Goal: Task Accomplishment & Management: Manage account settings

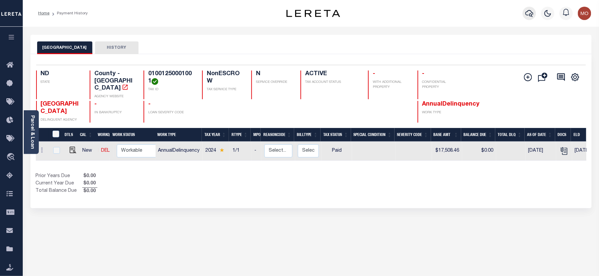
click at [533, 9] on icon "button" at bounding box center [529, 13] width 8 height 8
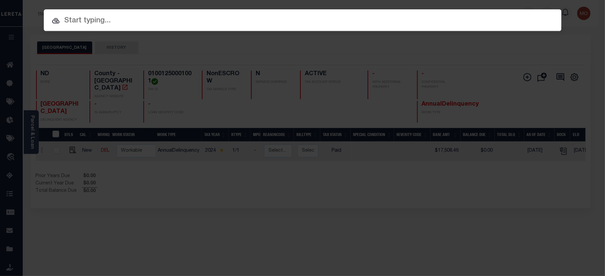
click at [153, 23] on input "text" at bounding box center [303, 21] width 518 height 12
paste input "7700625003"
type input "7700625003"
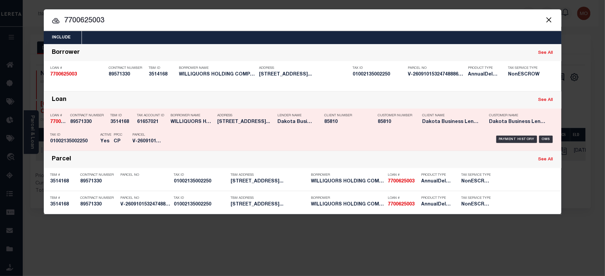
click at [141, 135] on p "Parcel" at bounding box center [148, 135] width 30 height 4
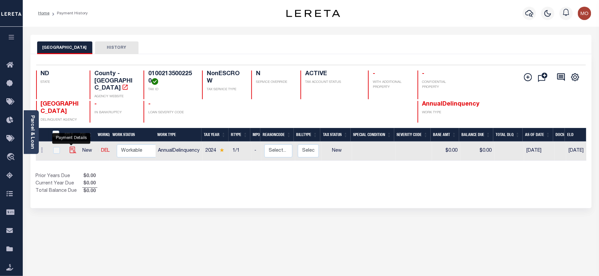
click at [71, 147] on img "" at bounding box center [73, 150] width 7 height 7
checkbox input "true"
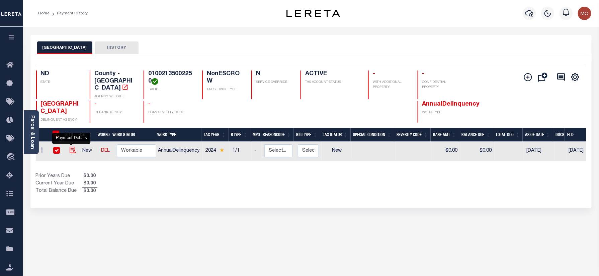
checkbox input "true"
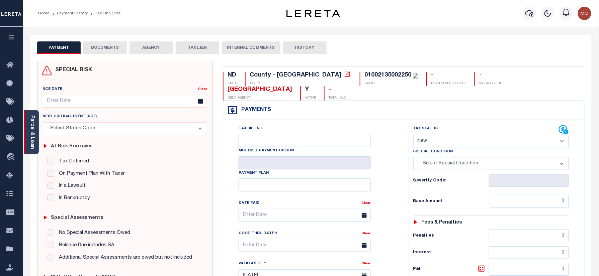
click at [34, 134] on link "Parcel & Loan" at bounding box center [32, 132] width 5 height 34
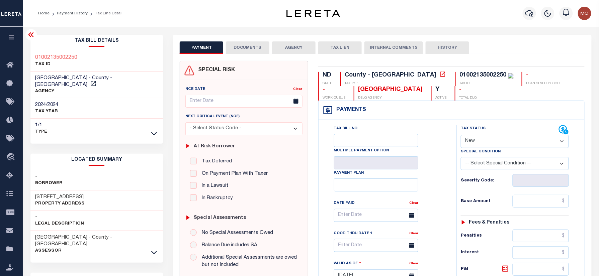
click at [39, 201] on p "Property Address" at bounding box center [60, 204] width 50 height 7
copy p "Property"
click at [39, 201] on p "Property Address" at bounding box center [60, 204] width 50 height 7
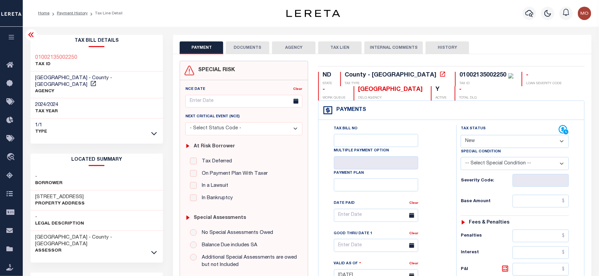
click at [39, 194] on h3 "3025 YORKTOWN DRIVE" at bounding box center [60, 197] width 50 height 7
copy h3 "3025"
click at [58, 194] on h3 "3025 YORKTOWN DRIVE" at bounding box center [60, 197] width 50 height 7
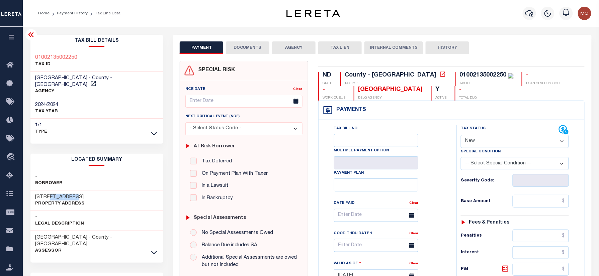
copy h3 "YORKTOWN"
click at [483, 135] on div "Tax Status Status" at bounding box center [510, 130] width 98 height 10
click at [485, 143] on select "- Select Status Code - Open Due/Unpaid Paid Incomplete No Tax Due Internal Refu…" at bounding box center [515, 141] width 108 height 13
select select "PYD"
click at [461, 136] on select "- Select Status Code - Open Due/Unpaid Paid Incomplete No Tax Due Internal Refu…" at bounding box center [515, 141] width 108 height 13
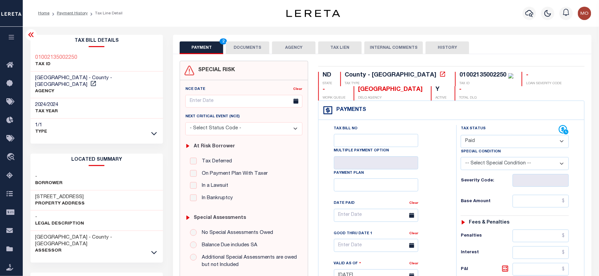
type input "[DATE]"
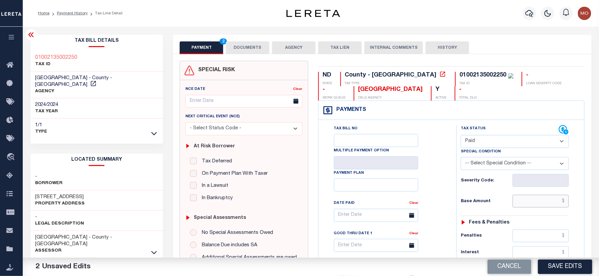
drag, startPoint x: 537, startPoint y: 206, endPoint x: 497, endPoint y: 204, distance: 39.9
click at [537, 206] on input "text" at bounding box center [540, 201] width 56 height 13
paste input "64,146.39"
type input "$64,146.39"
click at [450, 204] on div "Tax Bill No Multiple Payment Option Payment Plan Clear" at bounding box center [385, 272] width 131 height 295
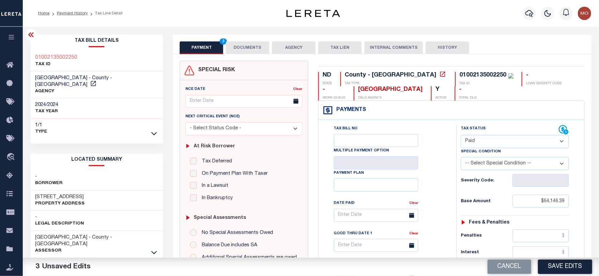
scroll to position [223, 0]
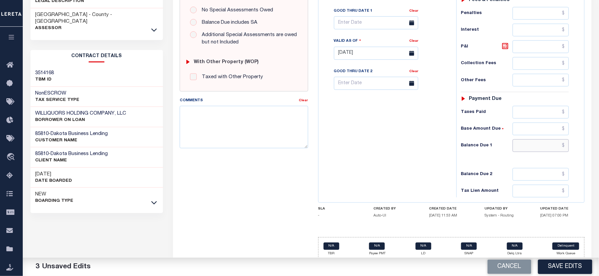
click at [531, 152] on input "text" at bounding box center [540, 145] width 56 height 13
type input "$0.00"
click at [378, 165] on div "Tax Bill No Multiple Payment Option Payment Plan Clear" at bounding box center [385, 49] width 131 height 295
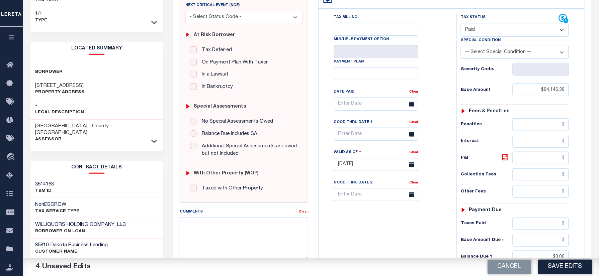
scroll to position [0, 0]
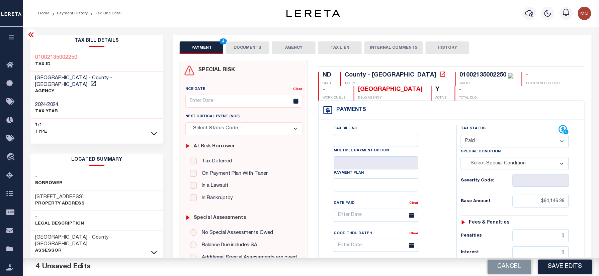
click at [245, 46] on button "DOCUMENTS" at bounding box center [247, 47] width 43 height 13
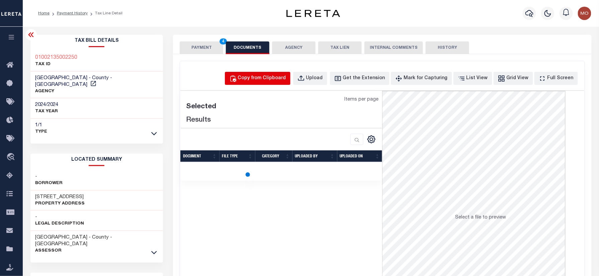
click at [258, 75] on div "Copy from Clipboard" at bounding box center [262, 78] width 48 height 7
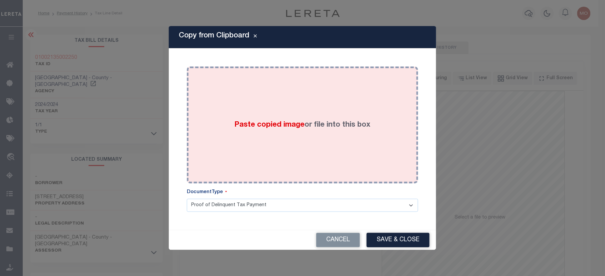
click at [283, 126] on span "Paste copied image" at bounding box center [270, 124] width 70 height 7
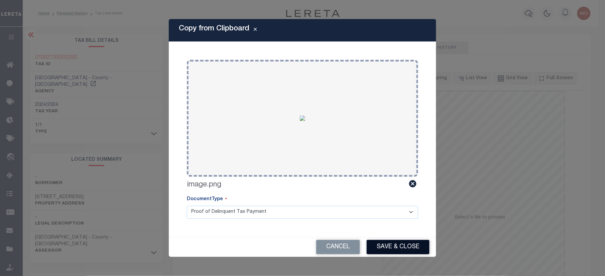
drag, startPoint x: 399, startPoint y: 248, endPoint x: 387, endPoint y: 242, distance: 13.3
click at [398, 248] on button "Save & Close" at bounding box center [398, 247] width 63 height 14
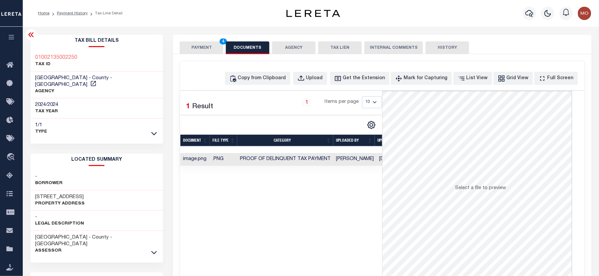
click at [200, 47] on button "PAYMENT 4" at bounding box center [201, 47] width 43 height 13
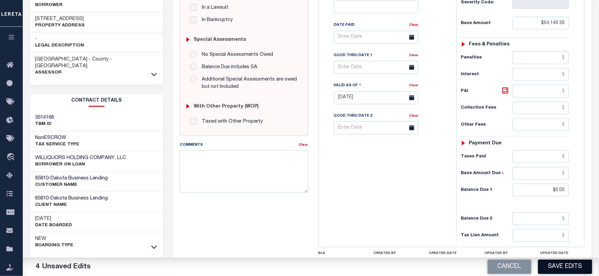
click at [558, 268] on button "Save Edits" at bounding box center [565, 267] width 54 height 14
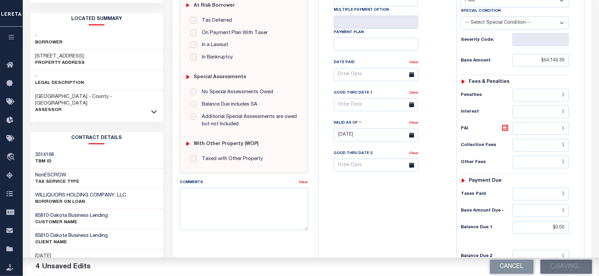
scroll to position [89, 0]
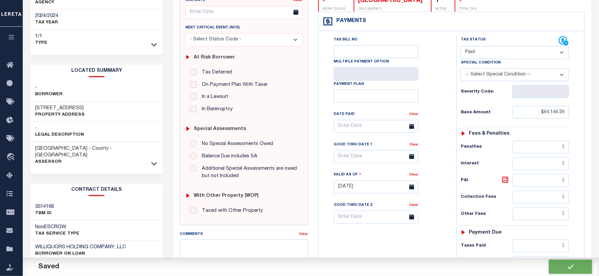
checkbox input "false"
type input "$64,146.39"
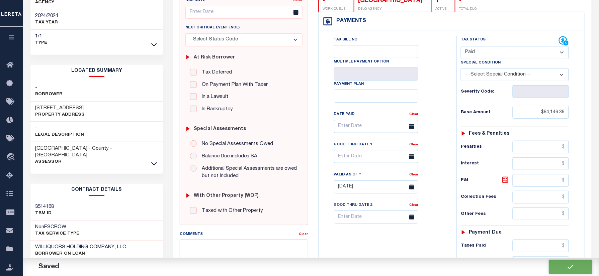
type input "$0"
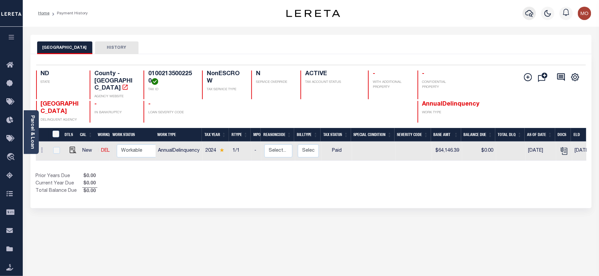
click at [529, 13] on icon "button" at bounding box center [529, 13] width 8 height 8
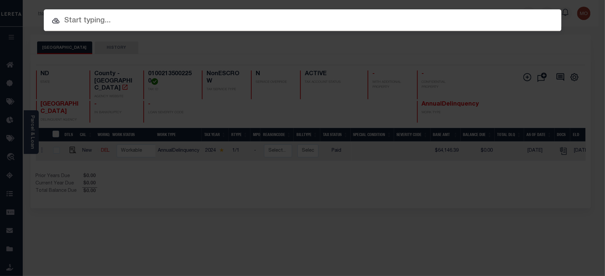
click at [83, 19] on input "text" at bounding box center [303, 21] width 518 height 12
paste input "6055205008"
type input "6055205008"
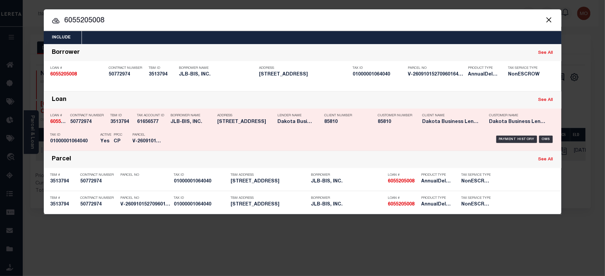
click at [135, 134] on p "Parcel" at bounding box center [148, 135] width 30 height 4
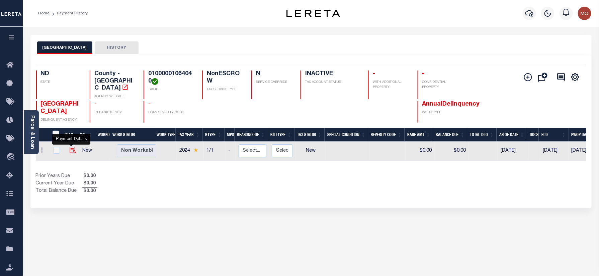
click at [70, 147] on img "" at bounding box center [73, 150] width 7 height 7
checkbox input "true"
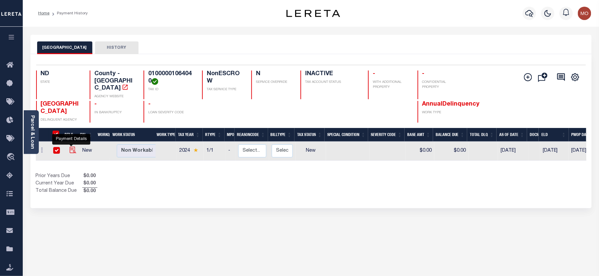
checkbox input "true"
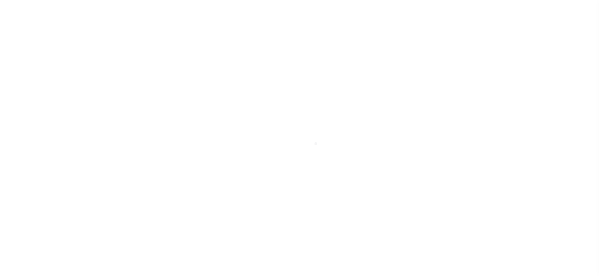
select select "NW2"
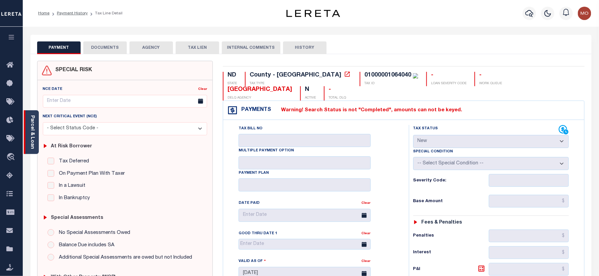
click at [31, 132] on link "Parcel & Loan" at bounding box center [32, 132] width 5 height 34
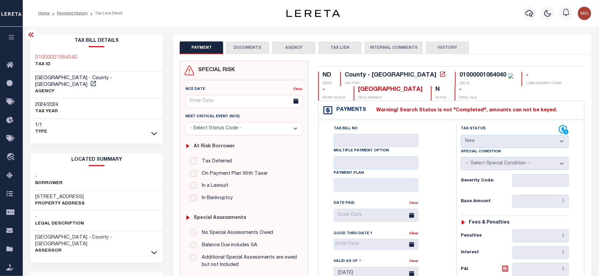
scroll to position [89, 0]
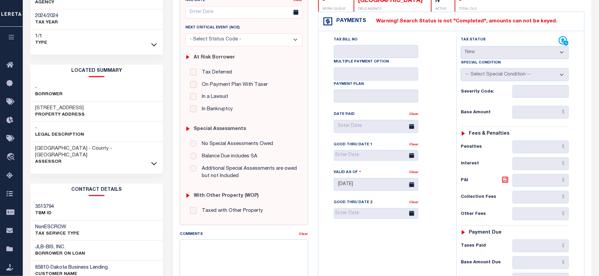
click at [40, 105] on h3 "[STREET_ADDRESS]" at bounding box center [60, 108] width 50 height 7
copy h3 "217"
click at [53, 105] on h3 "[STREET_ADDRESS]" at bounding box center [60, 108] width 50 height 7
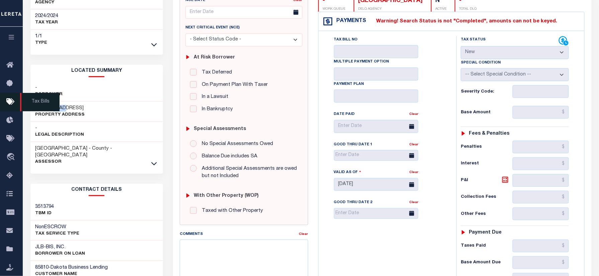
copy h3 "3RD"
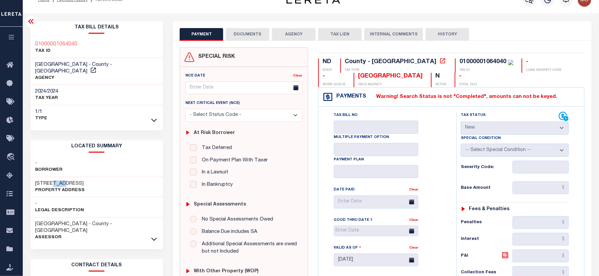
scroll to position [0, 0]
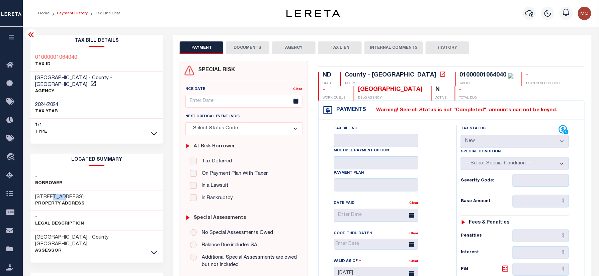
click at [73, 14] on link "Payment History" at bounding box center [72, 13] width 31 height 4
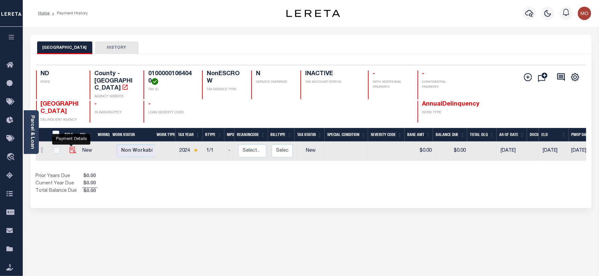
click at [70, 147] on img "" at bounding box center [73, 150] width 7 height 7
checkbox input "true"
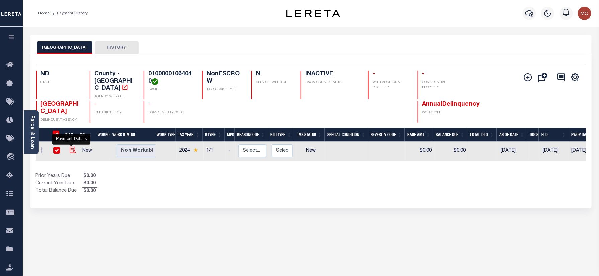
checkbox input "true"
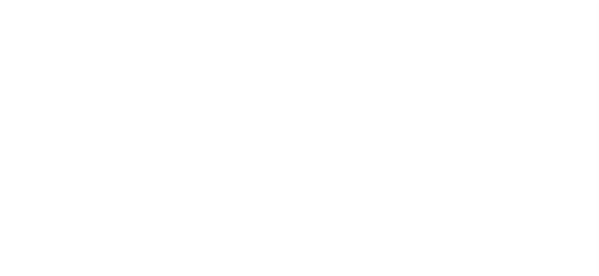
select select "NW2"
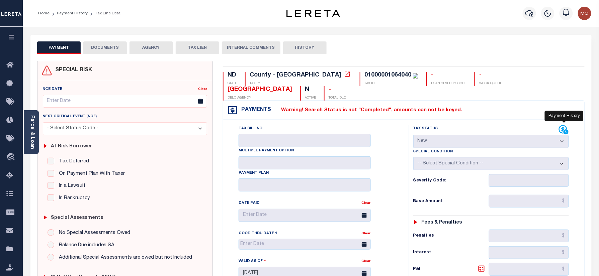
click at [565, 129] on icon at bounding box center [566, 132] width 6 height 6
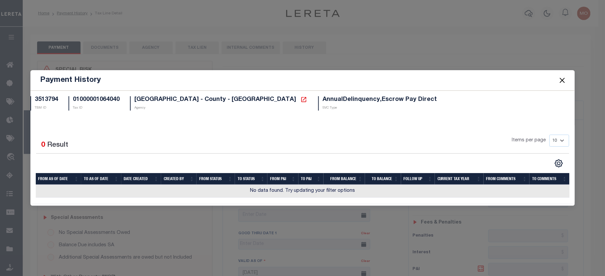
click at [563, 79] on button "Close" at bounding box center [562, 80] width 9 height 9
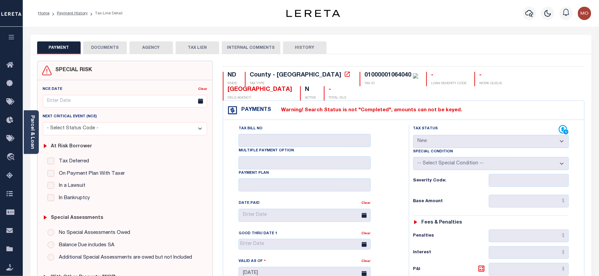
click at [98, 50] on button "DOCUMENTS" at bounding box center [104, 47] width 43 height 13
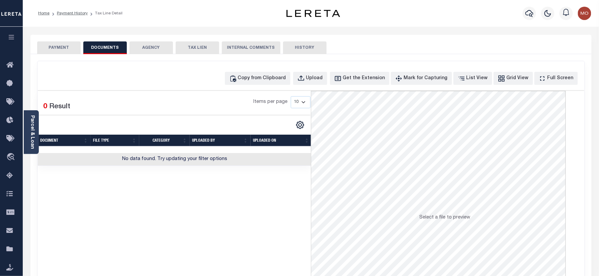
click at [163, 50] on button "AGENCY" at bounding box center [150, 47] width 43 height 13
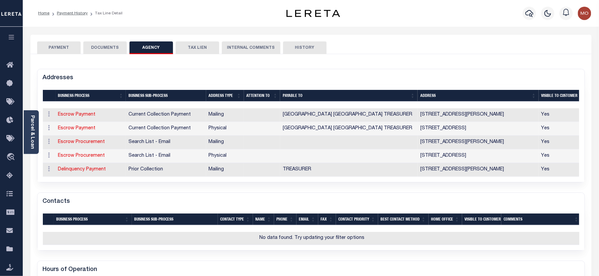
click at [190, 49] on button "TAX LIEN" at bounding box center [197, 47] width 43 height 13
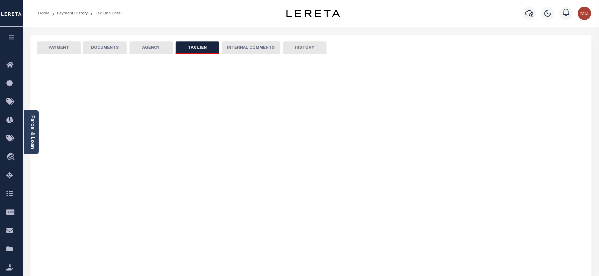
checkbox input "false"
radio input "true"
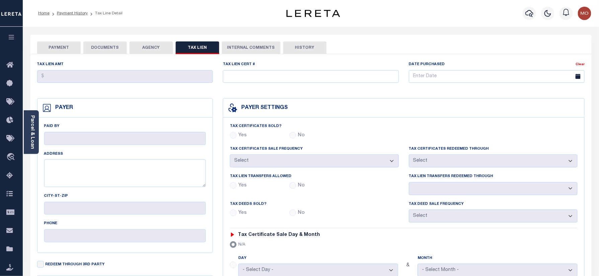
click at [256, 45] on button "INTERNAL COMMENTS" at bounding box center [251, 47] width 59 height 13
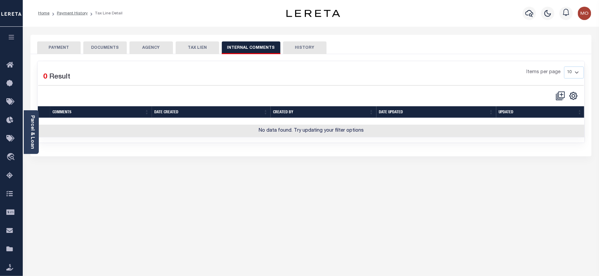
click at [72, 10] on li "Payment History" at bounding box center [69, 13] width 38 height 6
click at [70, 11] on link "Payment History" at bounding box center [72, 13] width 31 height 4
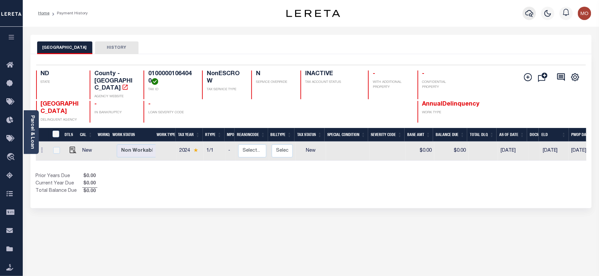
click at [529, 14] on icon "button" at bounding box center [529, 13] width 8 height 8
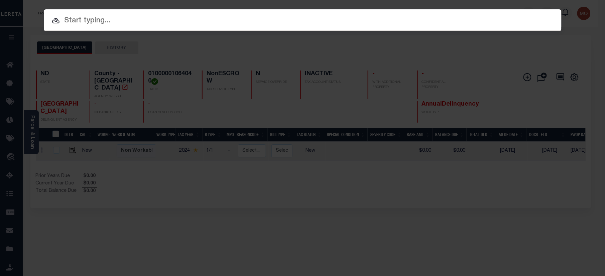
click at [109, 18] on input "text" at bounding box center [303, 21] width 518 height 12
paste input "5226325010"
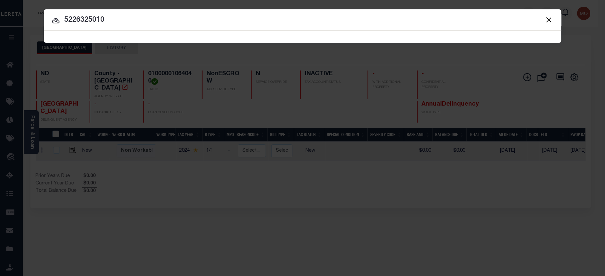
type input "5226325010"
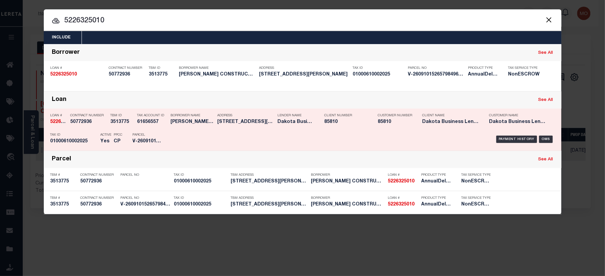
click at [100, 135] on div "Active Yes" at bounding box center [102, 139] width 13 height 19
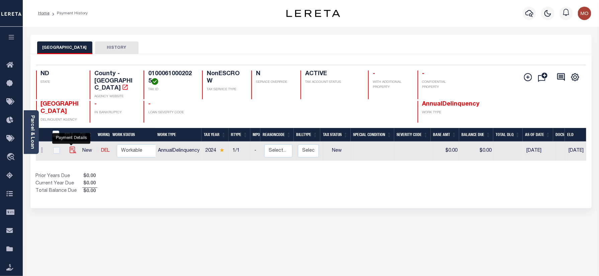
click at [71, 147] on img "" at bounding box center [73, 150] width 7 height 7
checkbox input "true"
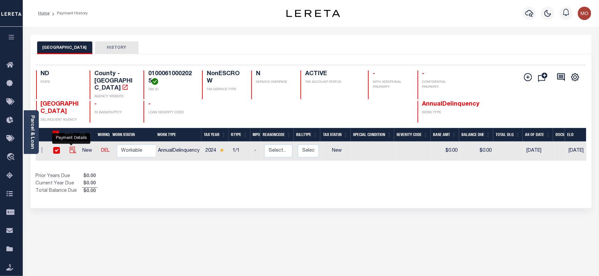
checkbox input "true"
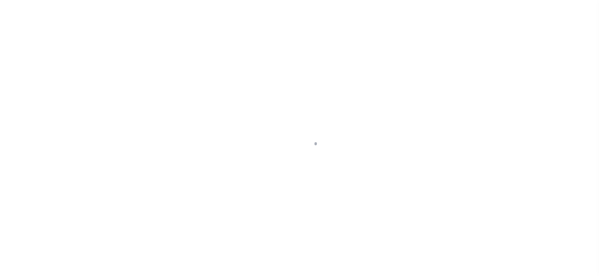
checkbox input "false"
type input "[DATE]"
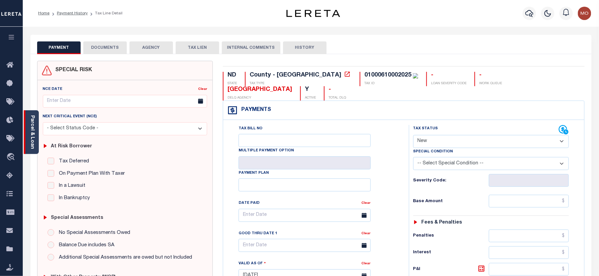
click at [31, 133] on link "Parcel & Loan" at bounding box center [32, 132] width 5 height 34
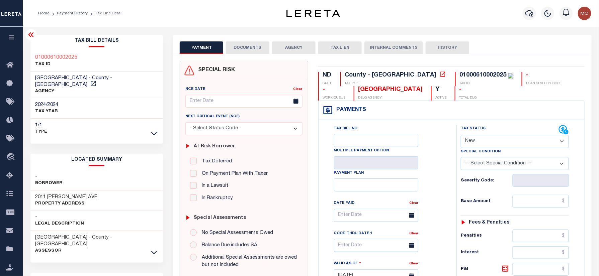
click at [43, 194] on h3 "2011 LOVETT AVE" at bounding box center [66, 197] width 62 height 7
copy h3 "2011"
click at [57, 194] on h3 "2011 LOVETT AVE" at bounding box center [66, 197] width 62 height 7
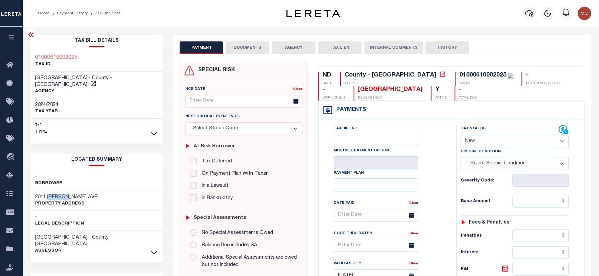
copy h3 "LOVETT"
click at [489, 138] on select "- Select Status Code - Open Due/Unpaid Paid Incomplete No Tax Due Internal Refu…" at bounding box center [515, 141] width 108 height 13
select select "PYD"
click at [461, 136] on select "- Select Status Code - Open Due/Unpaid Paid Incomplete No Tax Due Internal Refu…" at bounding box center [515, 141] width 108 height 13
type input "10/08/2025"
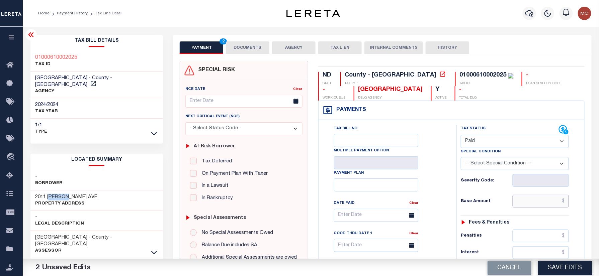
click at [532, 207] on input "text" at bounding box center [540, 201] width 56 height 13
paste input "8,442.07"
type input "$8,442.07"
click at [447, 215] on div "Tax Bill No Multiple Payment Option Payment Plan Clear" at bounding box center [385, 272] width 131 height 295
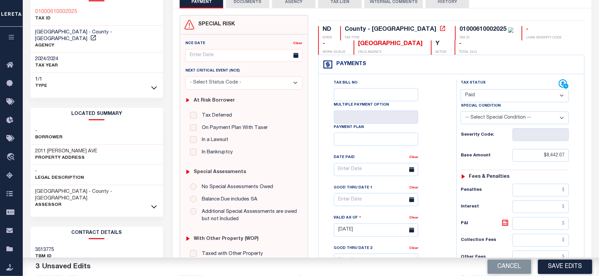
scroll to position [223, 0]
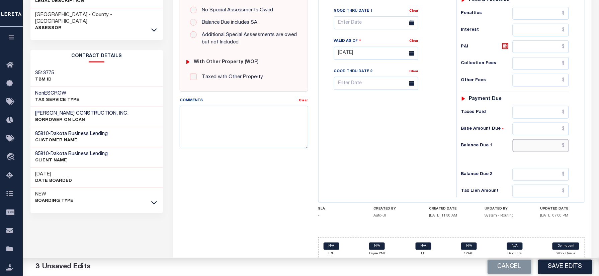
click at [533, 149] on input "text" at bounding box center [540, 145] width 56 height 13
type input "$0.00"
click at [340, 163] on div "Tax Bill No Multiple Payment Option Payment Plan Clear" at bounding box center [385, 49] width 131 height 295
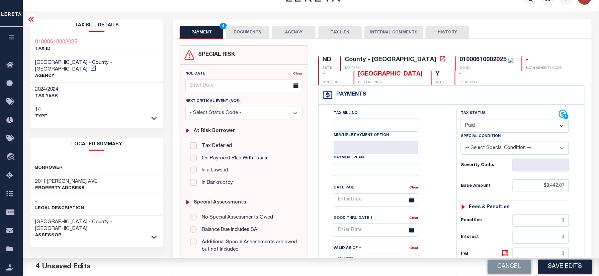
scroll to position [0, 0]
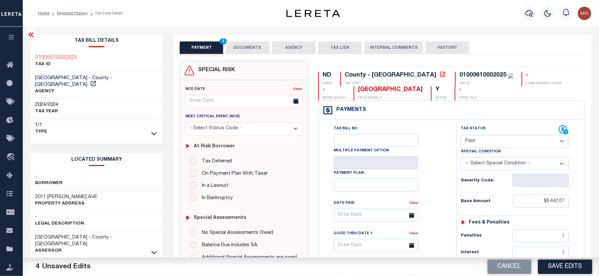
click at [240, 44] on button "DOCUMENTS" at bounding box center [247, 47] width 43 height 13
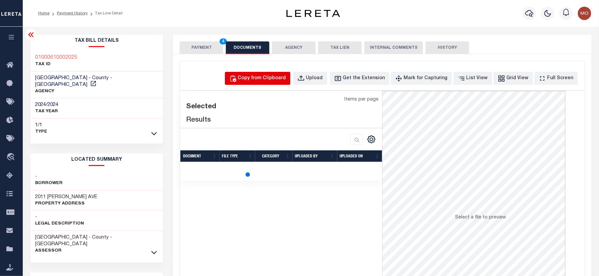
click at [280, 80] on div "Copy from Clipboard" at bounding box center [262, 78] width 48 height 7
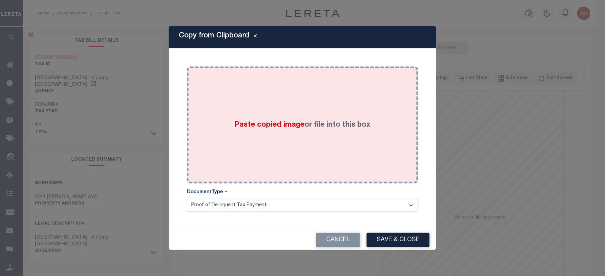
click at [280, 128] on span "Paste copied image" at bounding box center [270, 124] width 70 height 7
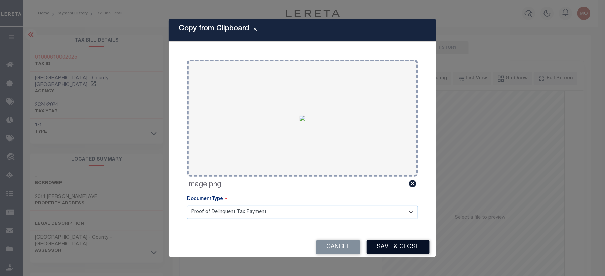
click at [395, 247] on button "Save & Close" at bounding box center [398, 247] width 63 height 14
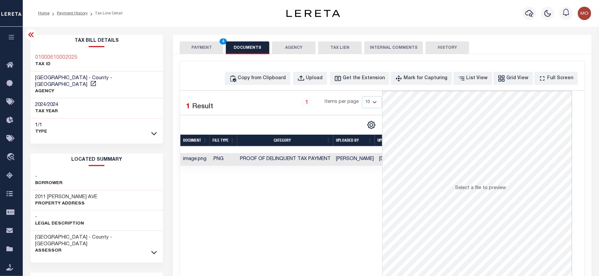
click at [205, 50] on button "PAYMENT 4" at bounding box center [201, 47] width 43 height 13
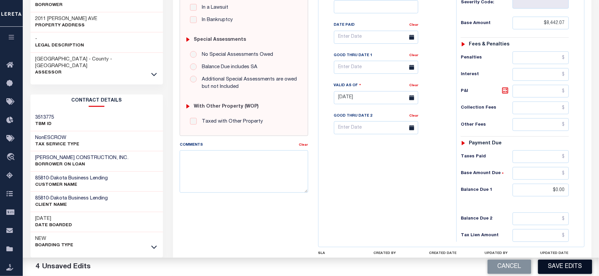
click at [568, 268] on button "Save Edits" at bounding box center [565, 267] width 54 height 14
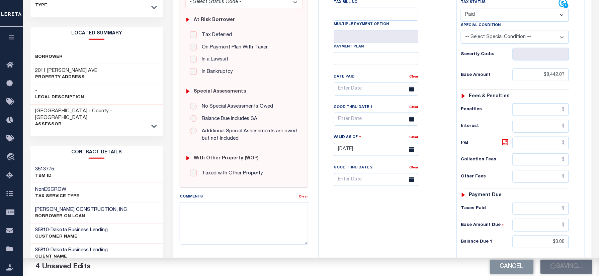
scroll to position [89, 0]
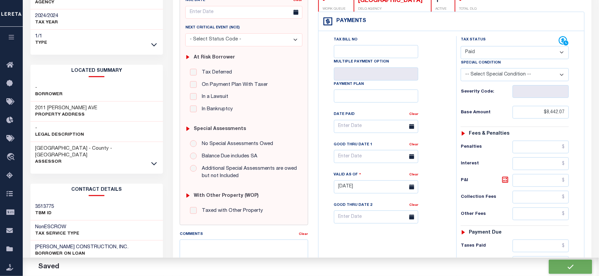
checkbox input "false"
type input "$8,442.07"
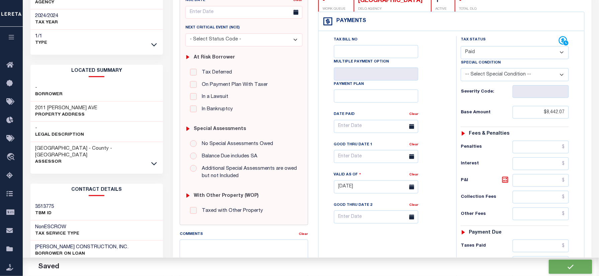
type input "$0"
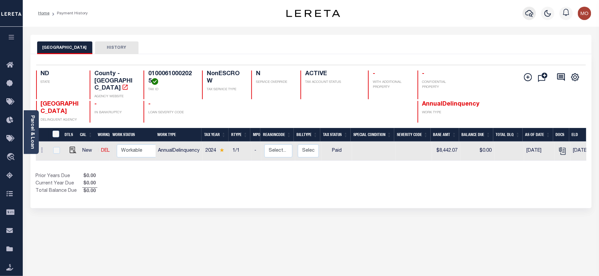
click at [528, 12] on icon "button" at bounding box center [529, 13] width 8 height 7
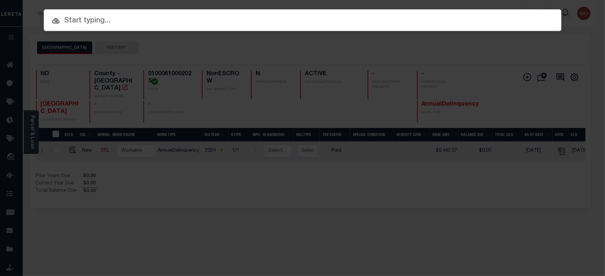
click at [87, 18] on input "text" at bounding box center [303, 21] width 518 height 12
paste input "4881245001"
type input "4881245001"
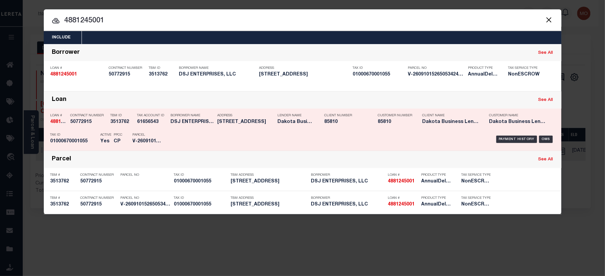
click at [174, 133] on div "Payment History OMS" at bounding box center [364, 139] width 382 height 19
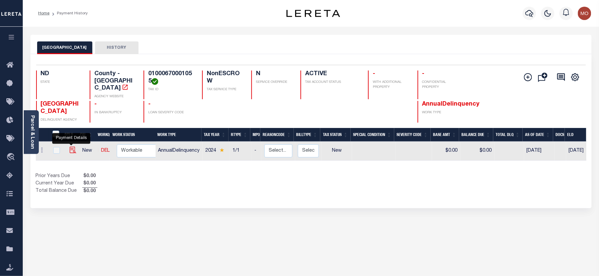
click at [71, 147] on img "" at bounding box center [73, 150] width 7 height 7
checkbox input "true"
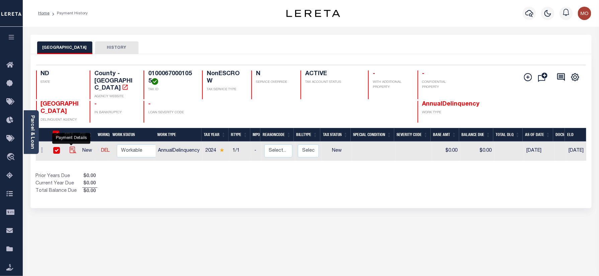
checkbox input "true"
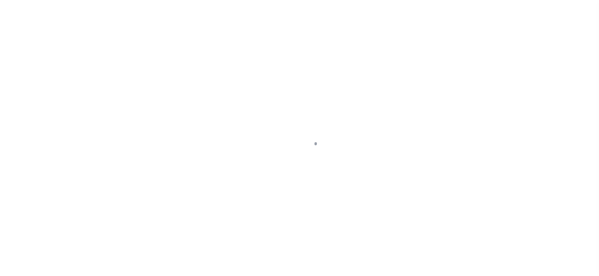
checkbox input "false"
type input "[DATE]"
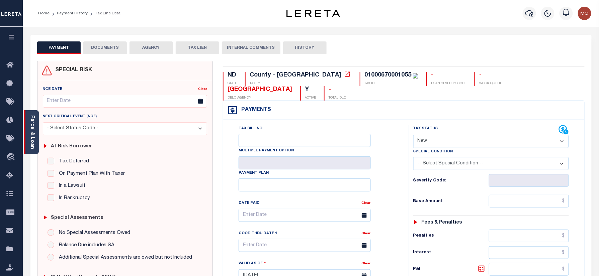
click at [31, 133] on link "Parcel & Loan" at bounding box center [32, 132] width 5 height 34
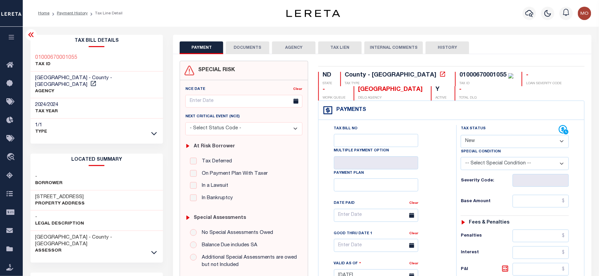
click at [39, 191] on div "2945 N 11TH ST Property Address" at bounding box center [96, 201] width 133 height 20
copy h3 "2945"
click at [59, 194] on h3 "[STREET_ADDRESS]" at bounding box center [60, 197] width 50 height 7
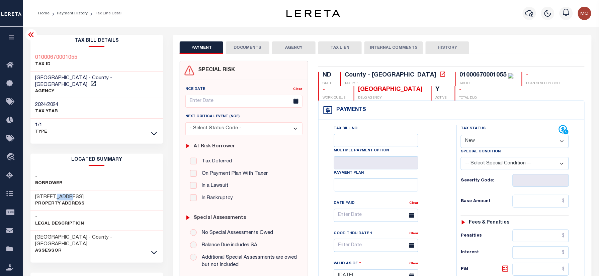
copy h3 "11TH"
drag, startPoint x: 80, startPoint y: 55, endPoint x: 47, endPoint y: 59, distance: 33.0
click at [47, 59] on div "01000670001055 TAX ID" at bounding box center [96, 61] width 133 height 20
copy h3 "0670001055"
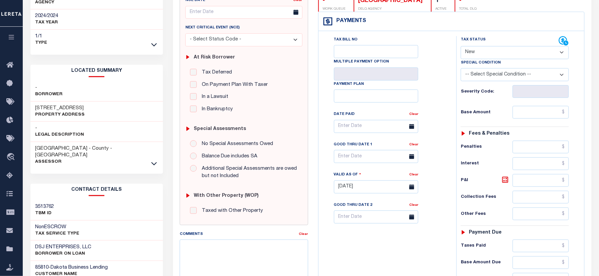
click at [331, 236] on div "Tax Bill No Multiple Payment Option Payment Plan Clear" at bounding box center [385, 183] width 131 height 295
drag, startPoint x: 35, startPoint y: 100, endPoint x: 62, endPoint y: 100, distance: 27.1
click at [62, 102] on div "2945 N 11TH ST Property Address" at bounding box center [96, 112] width 133 height 20
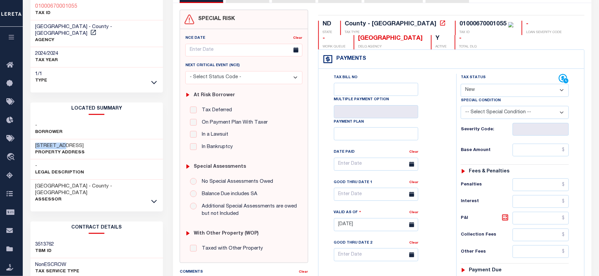
scroll to position [0, 0]
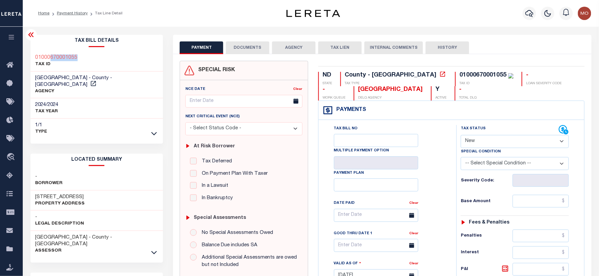
drag, startPoint x: 78, startPoint y: 57, endPoint x: 87, endPoint y: 57, distance: 9.4
click at [87, 57] on div "01000670001055 TAX ID" at bounding box center [96, 61] width 133 height 20
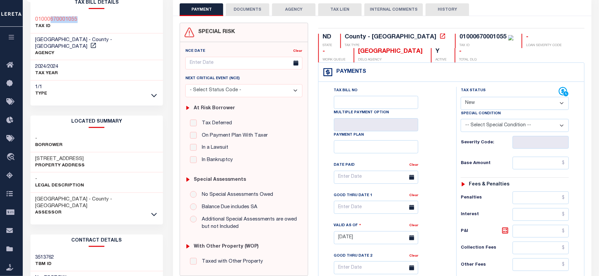
scroll to position [89, 0]
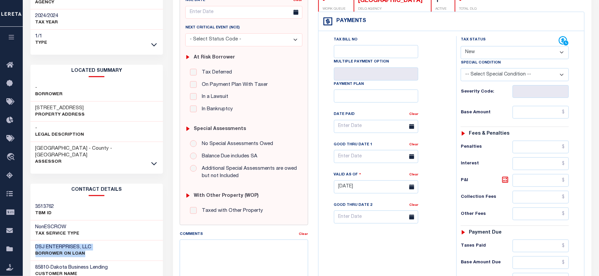
drag, startPoint x: 34, startPoint y: 230, endPoint x: 96, endPoint y: 240, distance: 62.6
click at [96, 241] on div "DSJ ENTERPRISES, LLC BORROWER ON LOAN" at bounding box center [96, 251] width 133 height 20
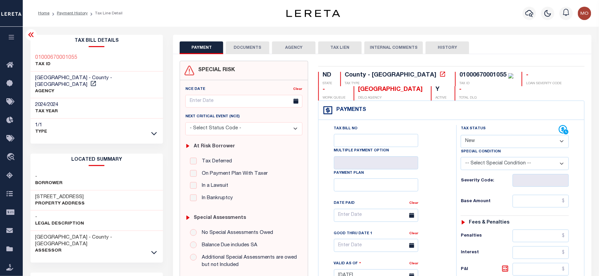
drag, startPoint x: 483, startPoint y: 139, endPoint x: 488, endPoint y: 148, distance: 9.4
click at [483, 139] on select "- Select Status Code - Open Due/Unpaid Paid Incomplete No Tax Due Internal Refu…" at bounding box center [515, 141] width 108 height 13
select select "PYD"
click at [461, 136] on select "- Select Status Code - Open Due/Unpaid Paid Incomplete No Tax Due Internal Refu…" at bounding box center [515, 141] width 108 height 13
type input "[DATE]"
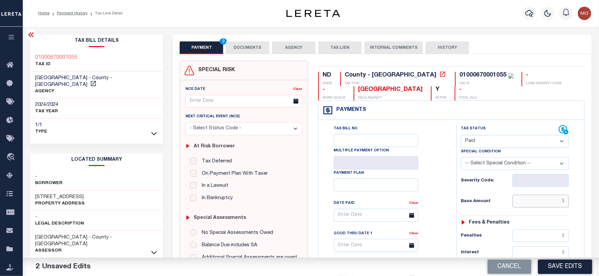
drag, startPoint x: 523, startPoint y: 203, endPoint x: 442, endPoint y: 212, distance: 82.4
click at [524, 203] on input "text" at bounding box center [540, 201] width 56 height 13
paste input "13,682.83"
type input "$13,682.83"
click at [418, 202] on div "Tax Bill No Multiple Payment Option Payment Plan Clear" at bounding box center [385, 219] width 121 height 188
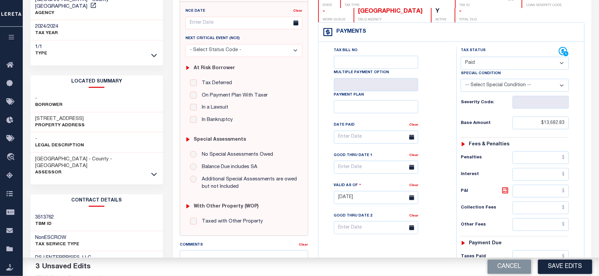
scroll to position [178, 0]
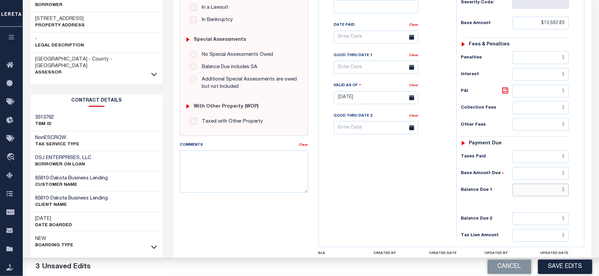
drag, startPoint x: 531, startPoint y: 197, endPoint x: 484, endPoint y: 196, distance: 46.8
click at [531, 197] on input "text" at bounding box center [540, 190] width 56 height 13
type input "$0.00"
click at [388, 198] on div "Tax Bill No Multiple Payment Option Payment Plan Clear" at bounding box center [385, 94] width 131 height 295
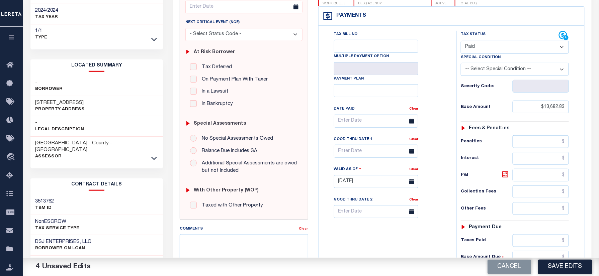
scroll to position [0, 0]
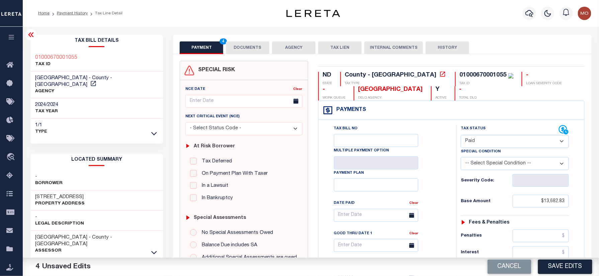
drag, startPoint x: 248, startPoint y: 49, endPoint x: 209, endPoint y: 63, distance: 40.8
click at [247, 48] on button "DOCUMENTS" at bounding box center [247, 47] width 43 height 13
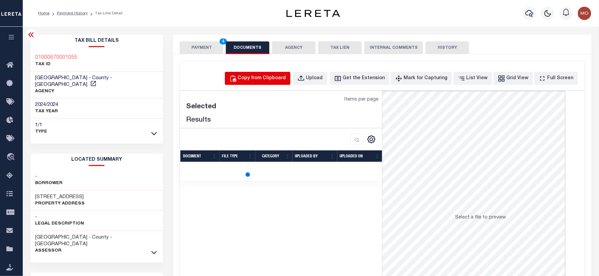
click at [276, 80] on div "Copy from Clipboard" at bounding box center [262, 78] width 48 height 7
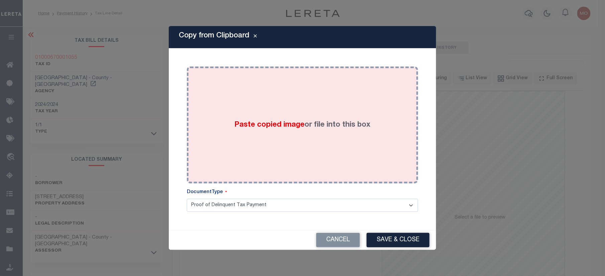
click at [259, 118] on div "Paste copied image or file into this box" at bounding box center [302, 125] width 221 height 107
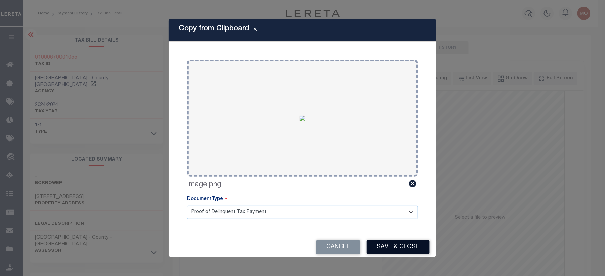
click at [387, 248] on button "Save & Close" at bounding box center [398, 247] width 63 height 14
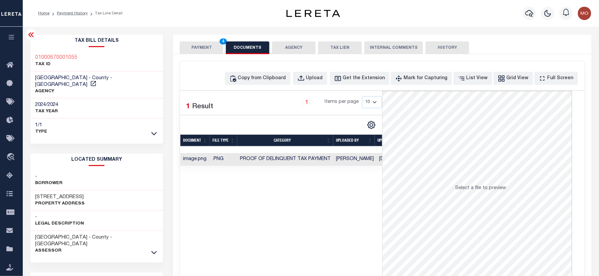
click at [206, 43] on button "PAYMENT 4" at bounding box center [201, 47] width 43 height 13
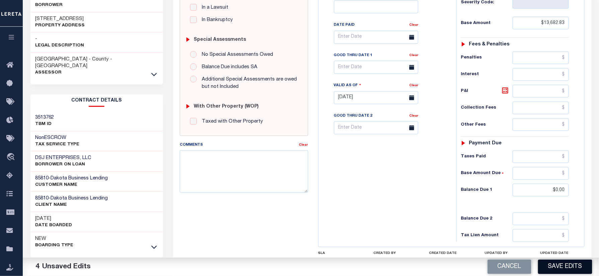
click at [562, 264] on button "Save Edits" at bounding box center [565, 267] width 54 height 14
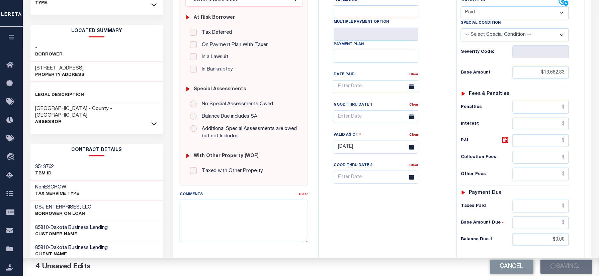
scroll to position [44, 0]
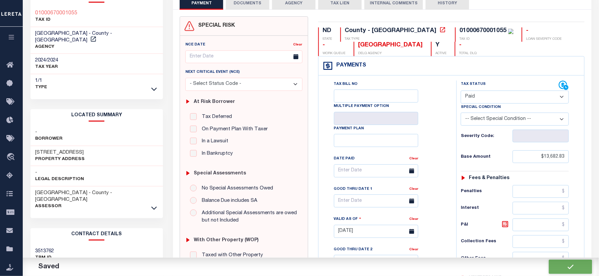
checkbox input "false"
type input "$13,682.83"
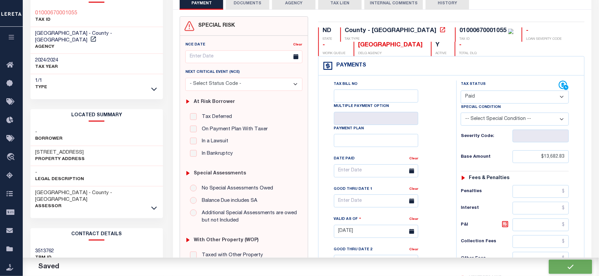
type input "$0"
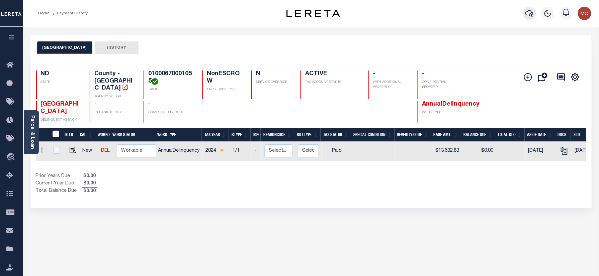
click at [525, 10] on icon "button" at bounding box center [529, 13] width 8 height 8
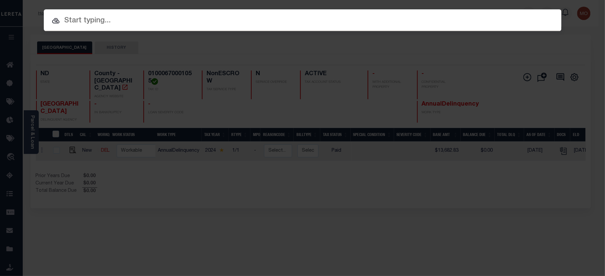
click at [114, 16] on input "text" at bounding box center [303, 21] width 518 height 12
paste input "4485595010"
type input "4485595010"
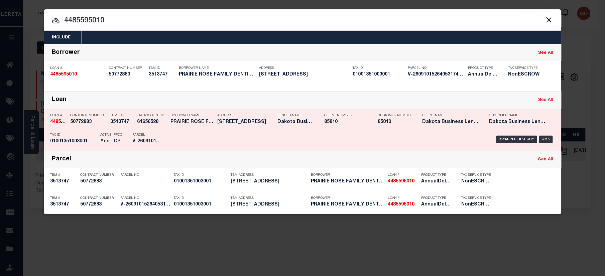
click at [113, 123] on h5 "3513747" at bounding box center [122, 122] width 23 height 6
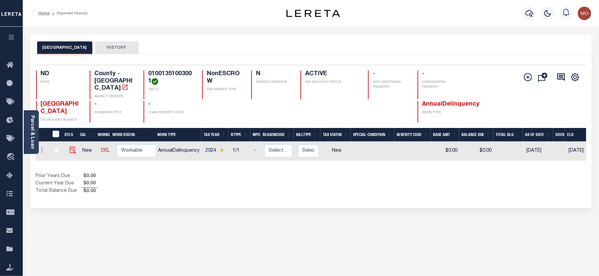
click at [71, 147] on img at bounding box center [73, 150] width 7 height 7
checkbox input "true"
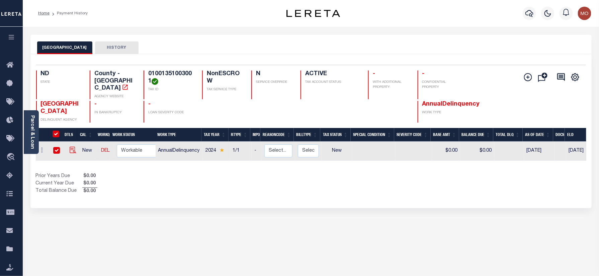
checkbox input "true"
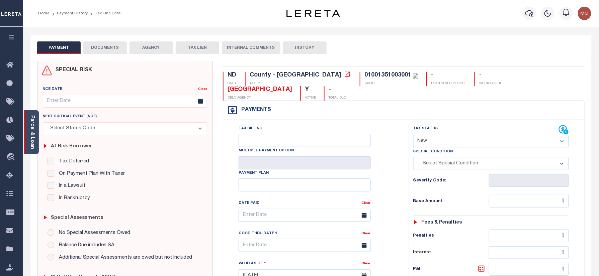
click at [30, 136] on link "Parcel & Loan" at bounding box center [32, 132] width 5 height 34
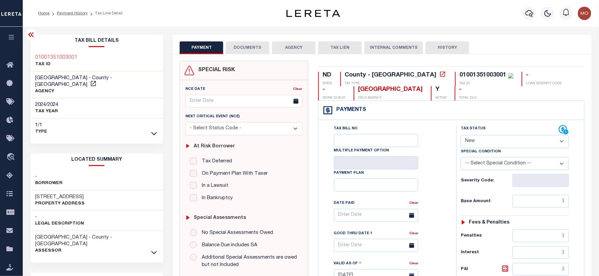
click at [38, 191] on div "[STREET_ADDRESS] Property Address" at bounding box center [96, 201] width 133 height 20
copy h3 "900"
click at [59, 194] on h3 "[STREET_ADDRESS]" at bounding box center [60, 197] width 50 height 7
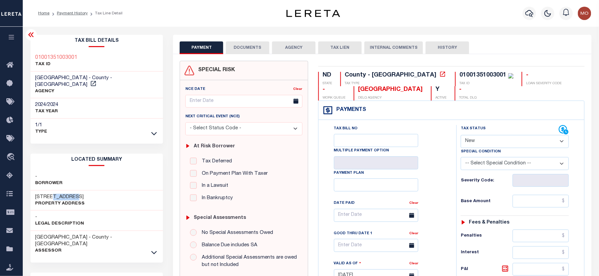
copy h3 "CALGARY"
drag, startPoint x: 480, startPoint y: 139, endPoint x: 486, endPoint y: 151, distance: 12.6
click at [480, 139] on select "- Select Status Code - Open Due/Unpaid Paid Incomplete No Tax Due Internal Refu…" at bounding box center [515, 141] width 108 height 13
select select "PYD"
click at [461, 136] on select "- Select Status Code - Open Due/Unpaid Paid Incomplete No Tax Due Internal Refu…" at bounding box center [515, 141] width 108 height 13
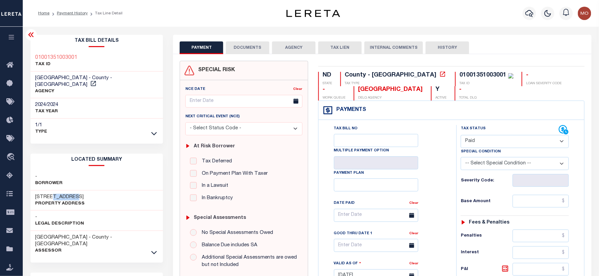
type input "[DATE]"
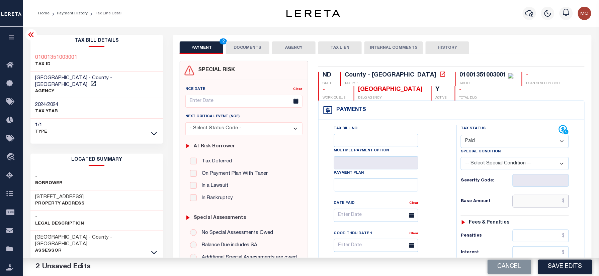
drag, startPoint x: 531, startPoint y: 205, endPoint x: 458, endPoint y: 217, distance: 74.0
click at [530, 204] on input "text" at bounding box center [540, 201] width 56 height 13
paste input "32,245.57"
type input "$32,245.57"
click at [447, 207] on div "Tax Bill No Multiple Payment Option Payment Plan Clear" at bounding box center [385, 272] width 131 height 295
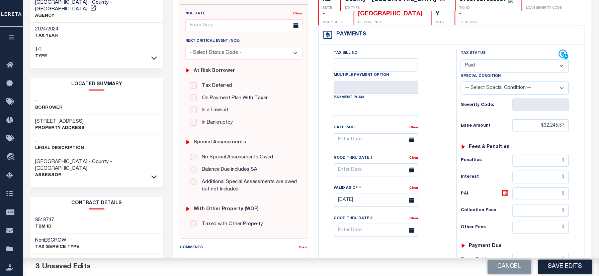
scroll to position [178, 0]
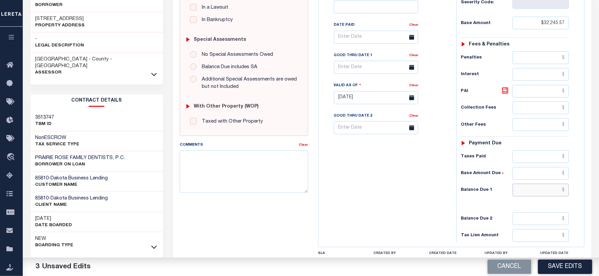
drag, startPoint x: 540, startPoint y: 194, endPoint x: 529, endPoint y: 195, distance: 11.0
click at [540, 194] on input "text" at bounding box center [540, 190] width 56 height 13
type input "$0.00"
click at [386, 212] on div "Tax Bill No Multiple Payment Option Payment Plan Clear" at bounding box center [385, 94] width 131 height 295
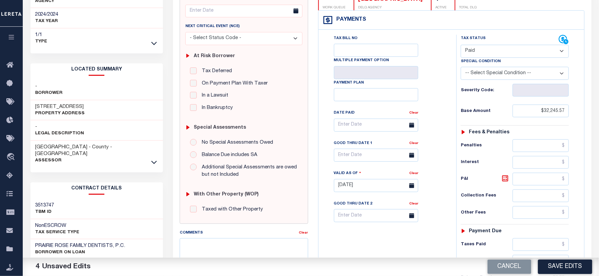
scroll to position [0, 0]
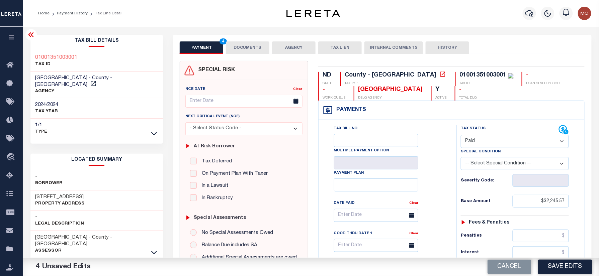
drag, startPoint x: 245, startPoint y: 42, endPoint x: 240, endPoint y: 41, distance: 4.7
click at [245, 41] on button "DOCUMENTS" at bounding box center [247, 47] width 43 height 13
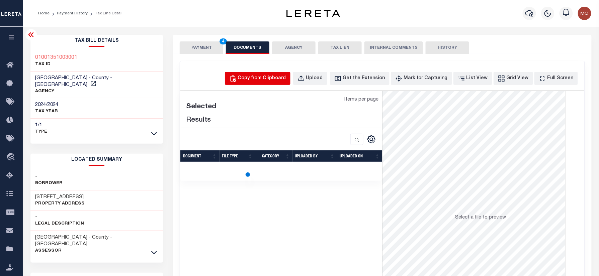
click at [271, 74] on button "Copy from Clipboard" at bounding box center [258, 78] width 66 height 13
select select "POP"
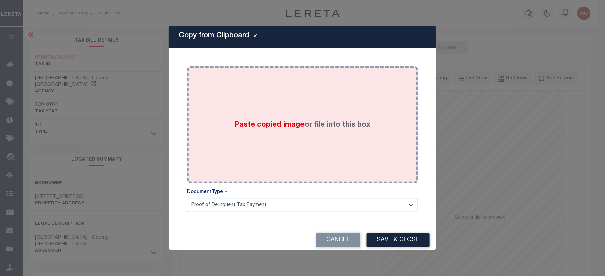
click at [256, 130] on label "Paste copied image or file into this box" at bounding box center [303, 125] width 136 height 11
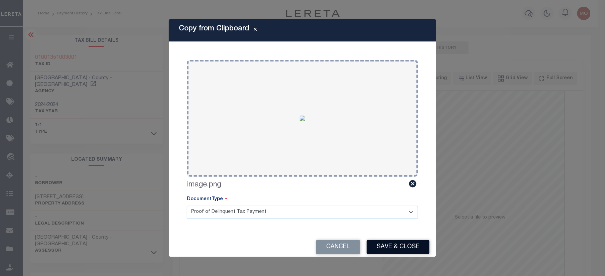
click at [382, 250] on button "Save & Close" at bounding box center [398, 247] width 63 height 14
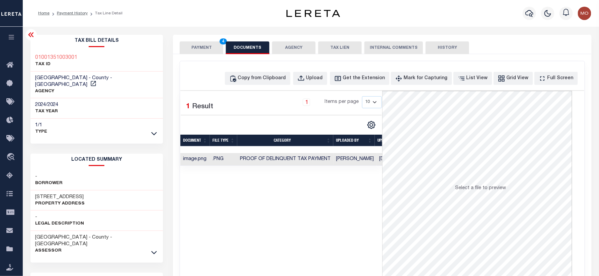
click at [200, 49] on button "PAYMENT 4" at bounding box center [201, 47] width 43 height 13
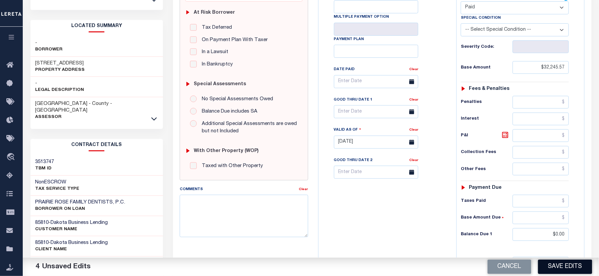
click at [559, 265] on button "Save Edits" at bounding box center [565, 267] width 54 height 14
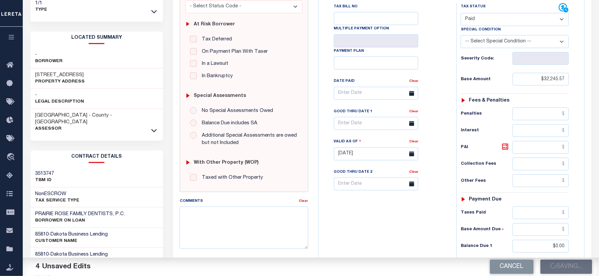
scroll to position [44, 0]
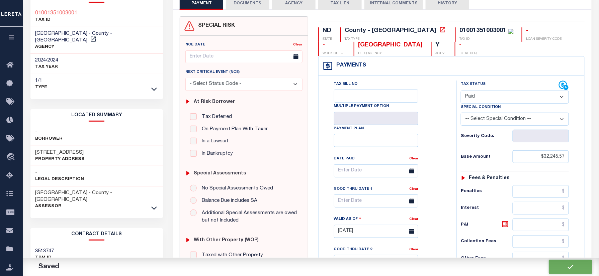
checkbox input "false"
type input "$32,245.57"
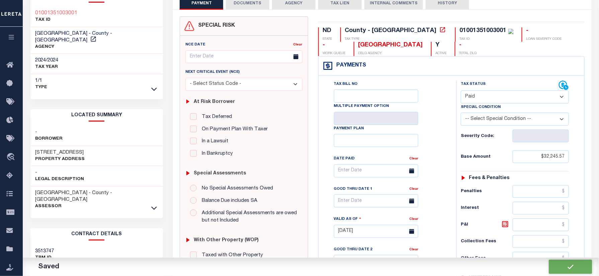
type input "$0"
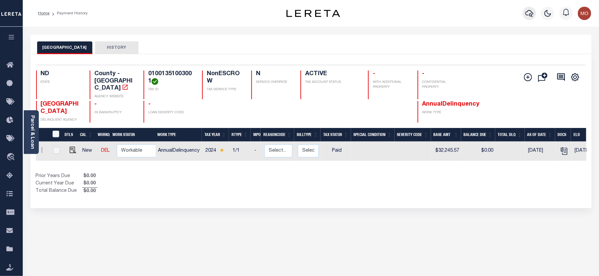
click at [530, 15] on icon "button" at bounding box center [529, 13] width 8 height 8
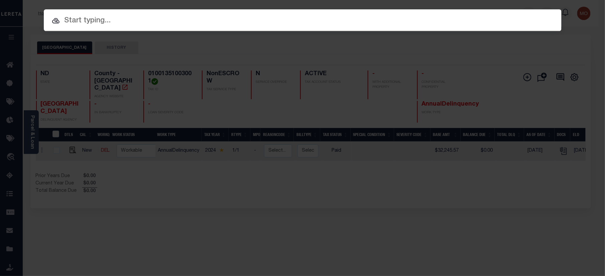
click at [93, 22] on input "text" at bounding box center [303, 21] width 518 height 12
paste input "4035695008"
type input "4035695008"
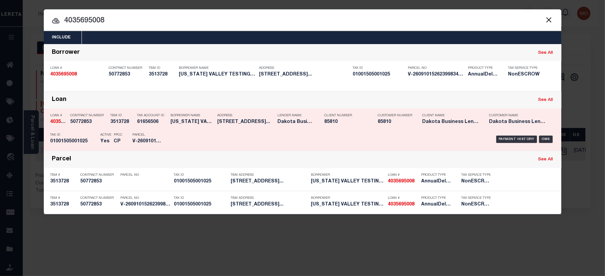
click at [191, 135] on div "Payment History OMS" at bounding box center [364, 139] width 382 height 19
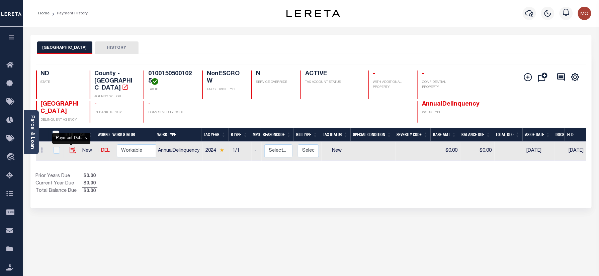
click at [70, 147] on img "" at bounding box center [73, 150] width 7 height 7
checkbox input "true"
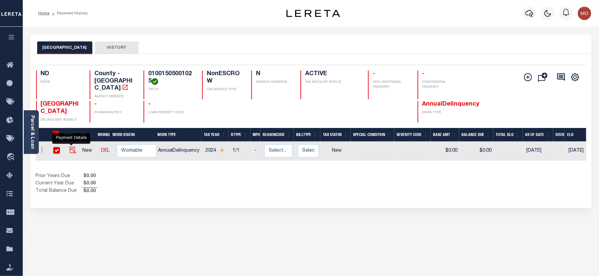
checkbox input "true"
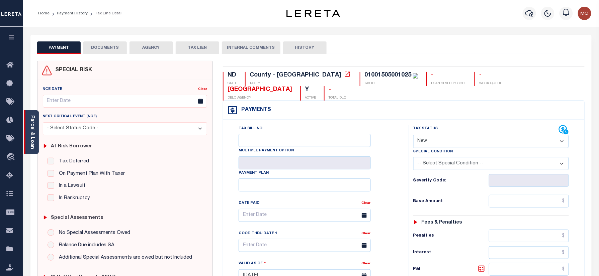
click at [30, 119] on link "Parcel & Loan" at bounding box center [32, 132] width 5 height 34
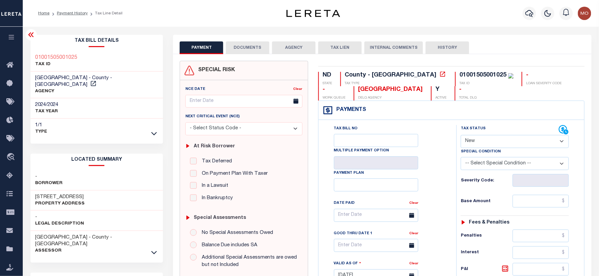
click at [38, 194] on h3 "[STREET_ADDRESS]" at bounding box center [60, 197] width 50 height 7
click at [39, 194] on h3 "[STREET_ADDRESS]" at bounding box center [60, 197] width 50 height 7
copy h3 "2616"
click at [66, 194] on h3 "[STREET_ADDRESS]" at bounding box center [60, 197] width 50 height 7
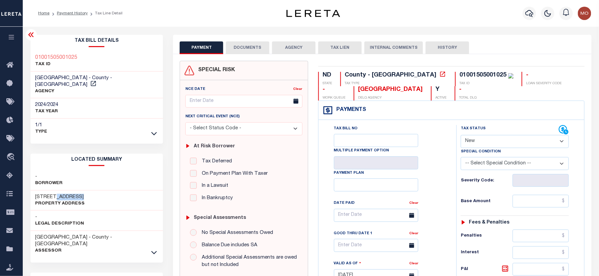
click at [66, 194] on h3 "[STREET_ADDRESS]" at bounding box center [60, 197] width 50 height 7
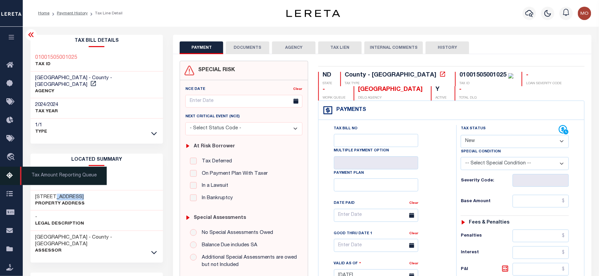
copy h3 "BROADWAY"
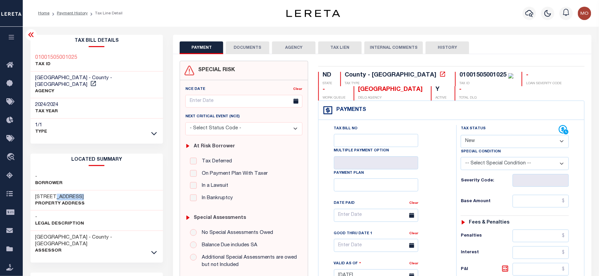
click at [500, 144] on select "- Select Status Code - Open Due/Unpaid Paid Incomplete No Tax Due Internal Refu…" at bounding box center [515, 141] width 108 height 13
select select "PYD"
click at [461, 136] on select "- Select Status Code - Open Due/Unpaid Paid Incomplete No Tax Due Internal Refu…" at bounding box center [515, 141] width 108 height 13
type input "[DATE]"
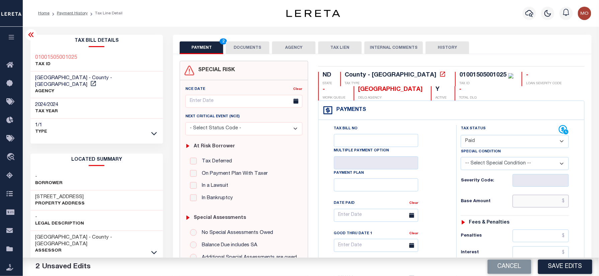
drag, startPoint x: 534, startPoint y: 206, endPoint x: 427, endPoint y: 231, distance: 109.2
click at [534, 206] on input "text" at bounding box center [540, 201] width 56 height 13
paste input "24,919.85"
type input "$24,919.85"
click at [456, 209] on div "Tax Status Status" at bounding box center [516, 272] width 131 height 295
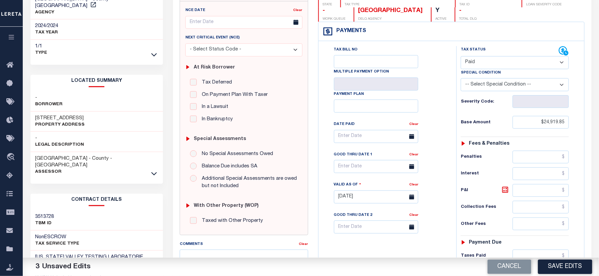
scroll to position [134, 0]
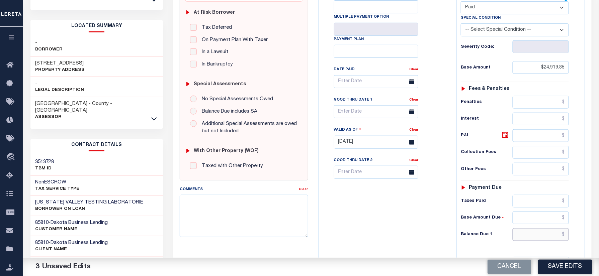
click at [536, 241] on input "text" at bounding box center [540, 234] width 56 height 13
type input "$0.00"
click at [358, 215] on div "Tax Bill No Multiple Payment Option Payment Plan Clear" at bounding box center [385, 138] width 131 height 295
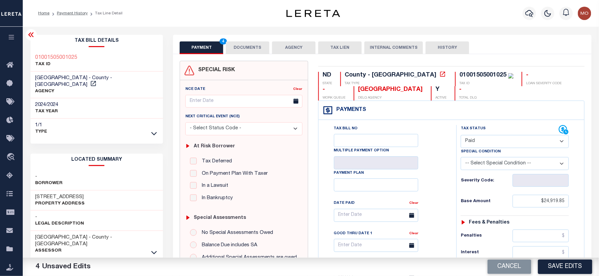
drag, startPoint x: 228, startPoint y: 50, endPoint x: 222, endPoint y: 45, distance: 7.4
click at [228, 51] on button "DOCUMENTS" at bounding box center [247, 47] width 43 height 13
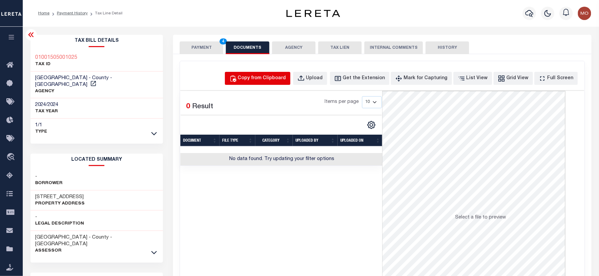
click at [282, 75] on div "Copy from Clipboard" at bounding box center [262, 78] width 48 height 7
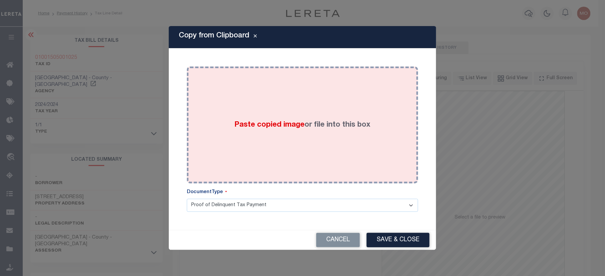
click at [289, 125] on span "Paste copied image" at bounding box center [270, 124] width 70 height 7
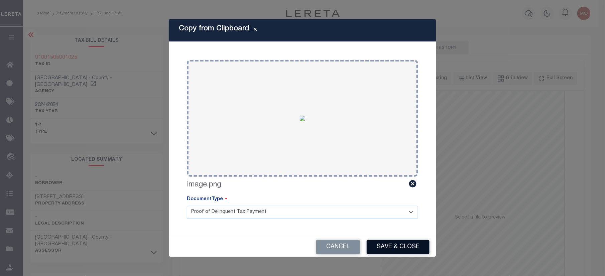
click at [393, 250] on button "Save & Close" at bounding box center [398, 247] width 63 height 14
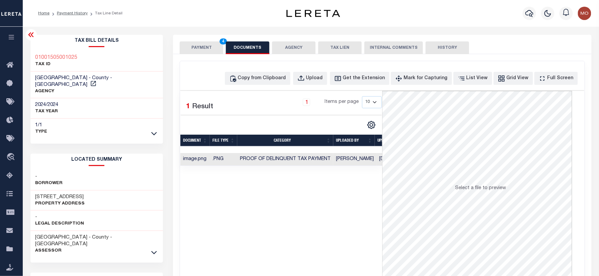
click at [206, 47] on button "PAYMENT 4" at bounding box center [201, 47] width 43 height 13
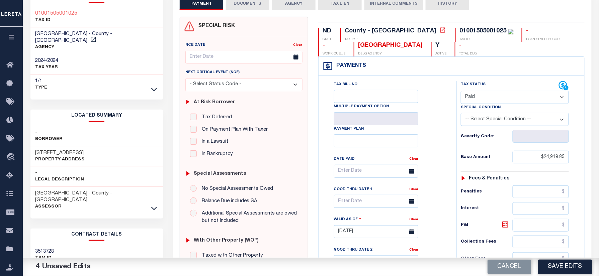
scroll to position [134, 0]
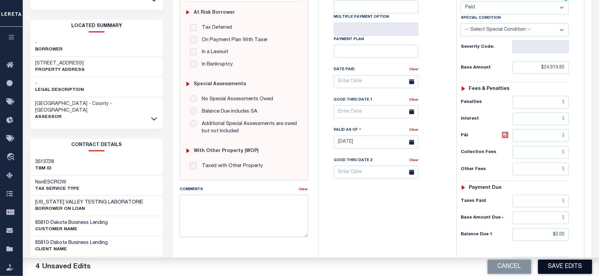
click at [554, 264] on button "Save Edits" at bounding box center [565, 267] width 54 height 14
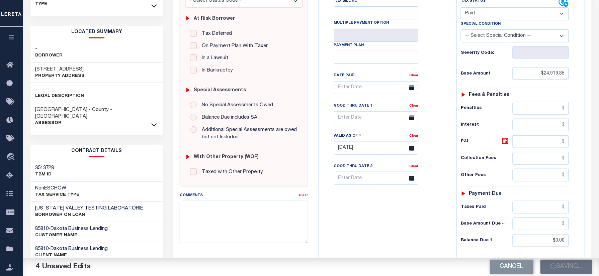
scroll to position [44, 0]
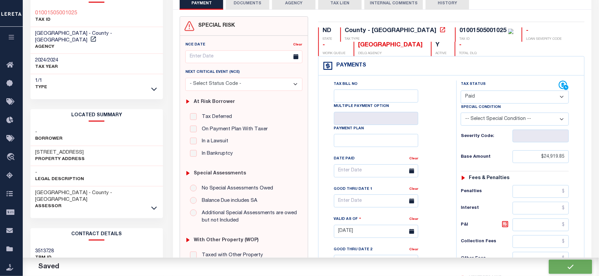
checkbox input "false"
type input "$24,919.85"
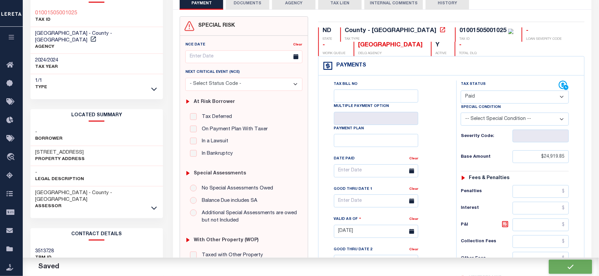
type input "$0"
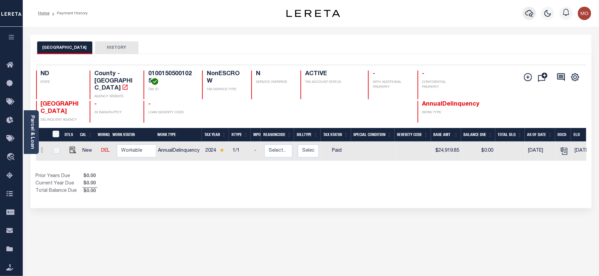
click at [527, 12] on icon "button" at bounding box center [529, 13] width 8 height 7
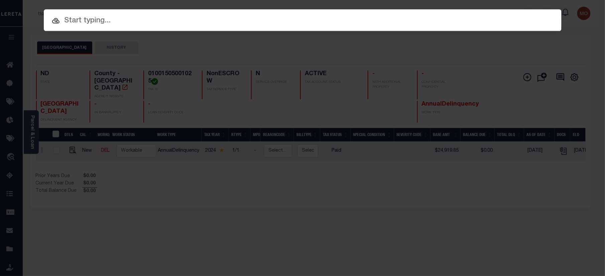
click at [93, 21] on input "text" at bounding box center [303, 21] width 518 height 12
paste input "3592295004"
type input "3592295004"
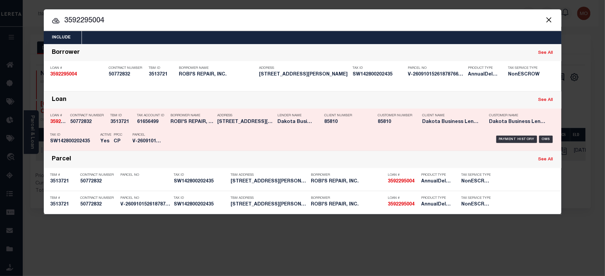
click at [150, 139] on h5 "V-26091015261878766684353" at bounding box center [148, 142] width 30 height 6
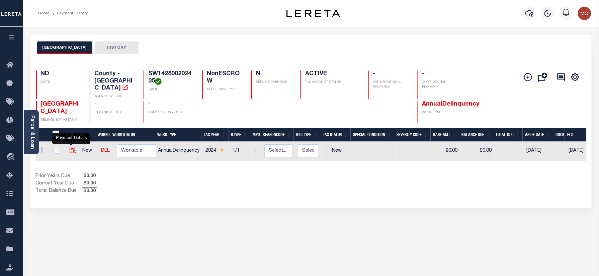
click at [70, 147] on img "" at bounding box center [73, 150] width 7 height 7
checkbox input "true"
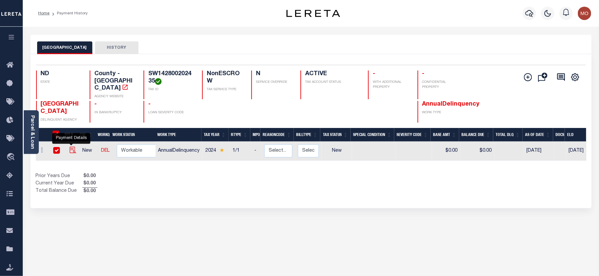
checkbox input "true"
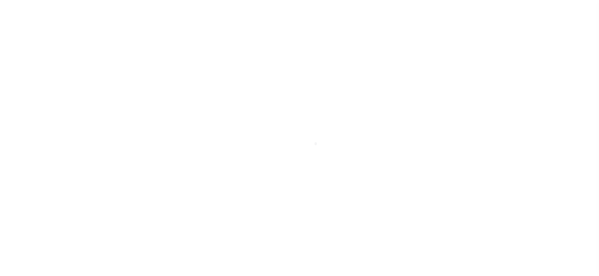
select select "NW2"
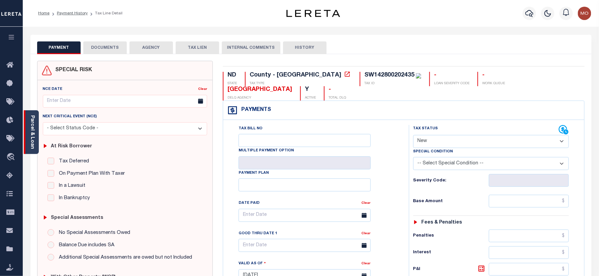
click at [32, 128] on link "Parcel & Loan" at bounding box center [32, 132] width 5 height 34
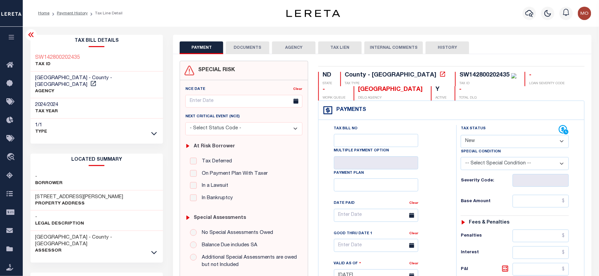
click at [39, 194] on h3 "615 BURLEIGH RD" at bounding box center [79, 197] width 88 height 7
copy h3 "615"
click at [57, 194] on h3 "615 BURLEIGH RD" at bounding box center [79, 197] width 88 height 7
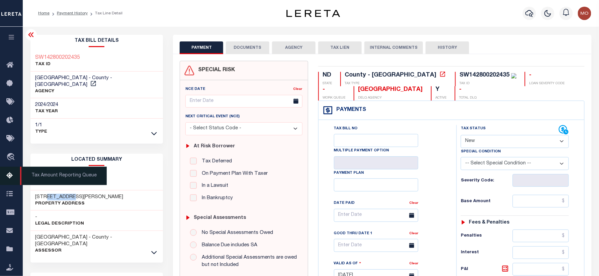
copy h3 "BURLEIGH"
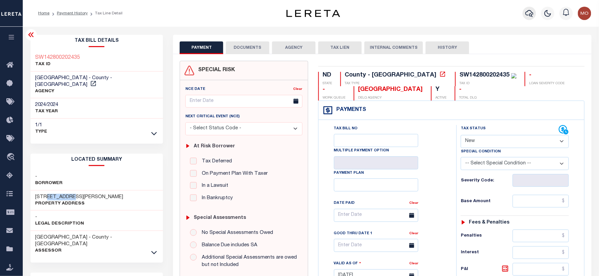
click at [529, 13] on icon "button" at bounding box center [529, 13] width 8 height 8
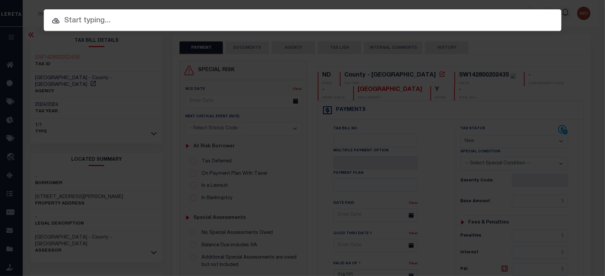
click at [175, 25] on input "text" at bounding box center [303, 21] width 518 height 12
paste input "2189835"
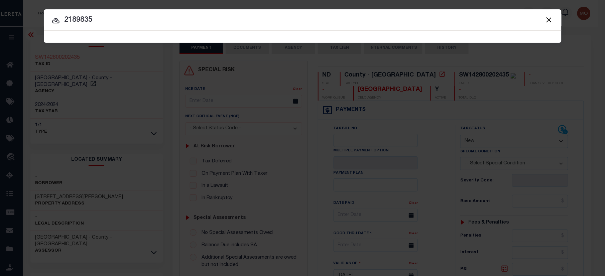
type input "2189835"
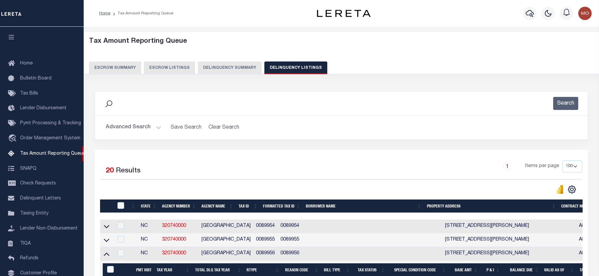
select select "NC"
select select "100"
click at [128, 128] on button "Advanced Search" at bounding box center [134, 127] width 56 height 13
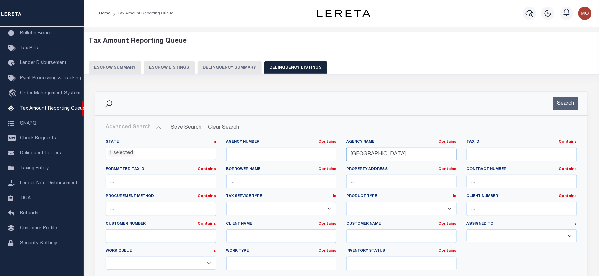
drag, startPoint x: 395, startPoint y: 153, endPoint x: 269, endPoint y: 152, distance: 125.8
click at [269, 152] on div "State In In AK AL AR AZ CA CO CT DC DE FL GA GU HI IA ID IL IN KS KY LA MA MD M…" at bounding box center [341, 207] width 481 height 136
paste input "WARD"
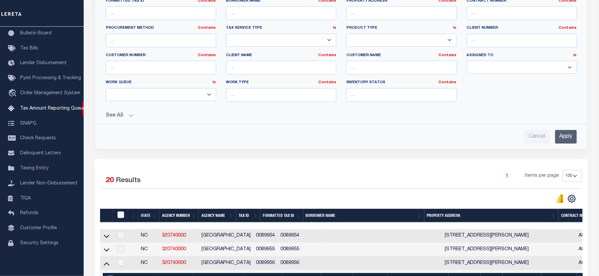
scroll to position [89, 0]
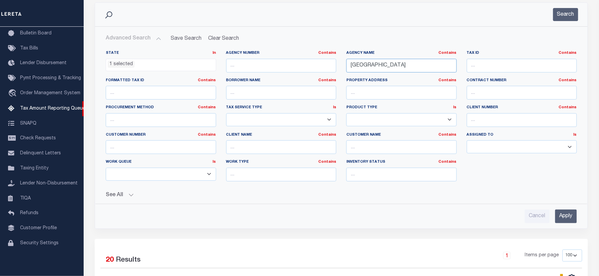
type input "[GEOGRAPHIC_DATA]"
click at [122, 63] on li "1 selected" at bounding box center [121, 64] width 27 height 7
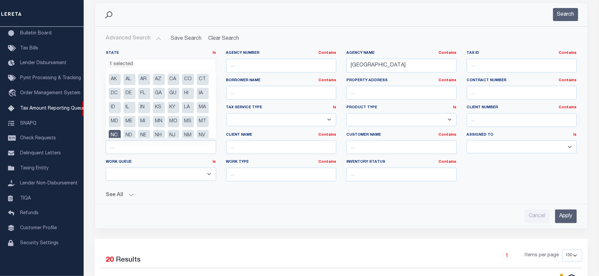
scroll to position [47, 0]
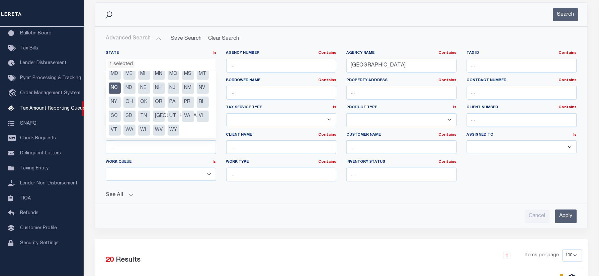
click at [121, 87] on li "NC" at bounding box center [115, 88] width 12 height 11
click at [135, 87] on li "ND" at bounding box center [129, 88] width 12 height 11
select select "ND"
click at [561, 16] on button "Search" at bounding box center [565, 14] width 25 height 13
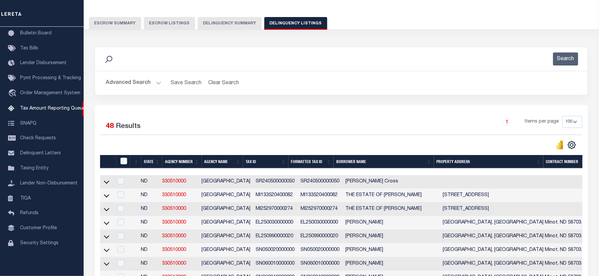
scroll to position [0, 0]
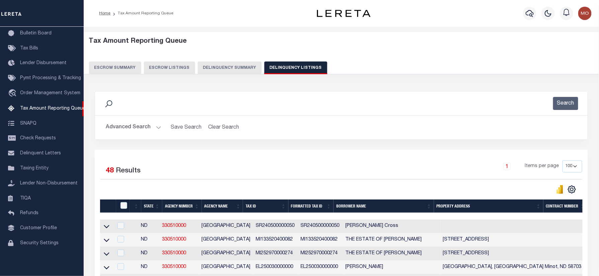
click at [166, 103] on div "Search" at bounding box center [341, 103] width 482 height 13
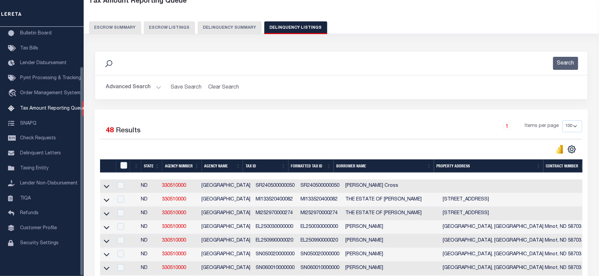
scroll to position [89, 0]
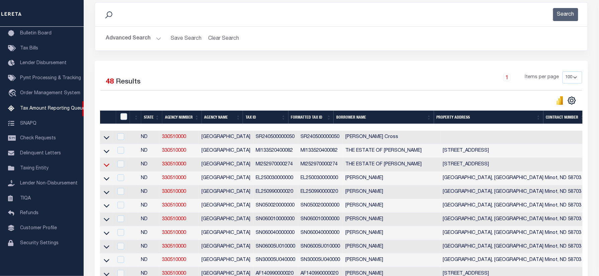
click at [105, 169] on icon at bounding box center [107, 165] width 6 height 7
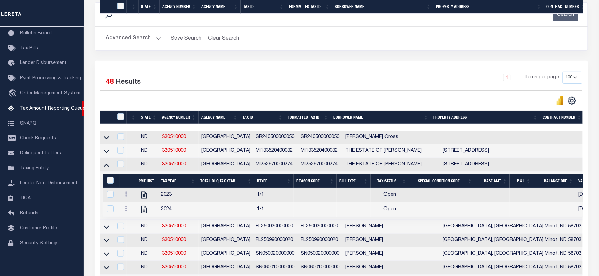
scroll to position [605, 0]
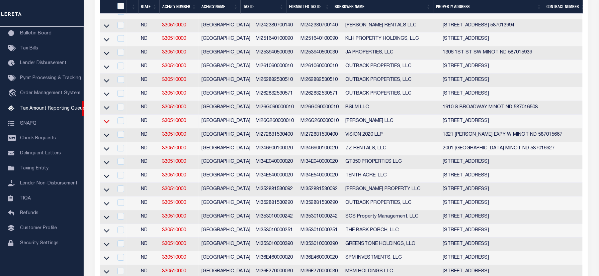
click at [105, 123] on icon at bounding box center [107, 121] width 6 height 3
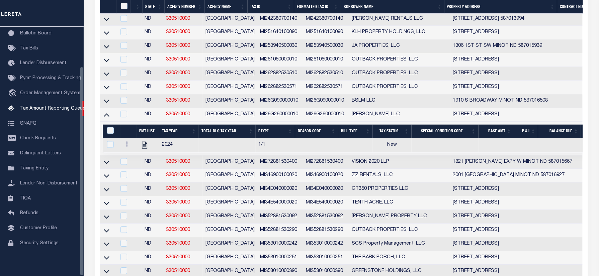
scroll to position [316, 0]
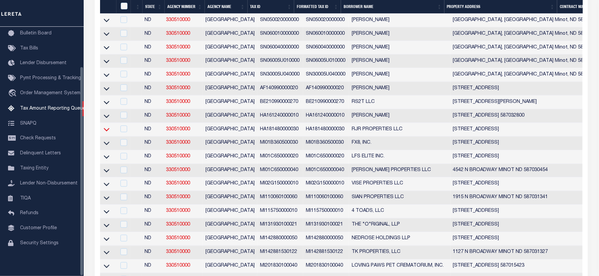
click at [107, 133] on icon at bounding box center [107, 129] width 6 height 7
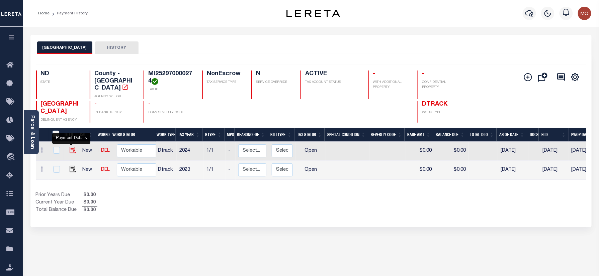
click at [72, 147] on img "" at bounding box center [73, 150] width 7 height 7
checkbox input "true"
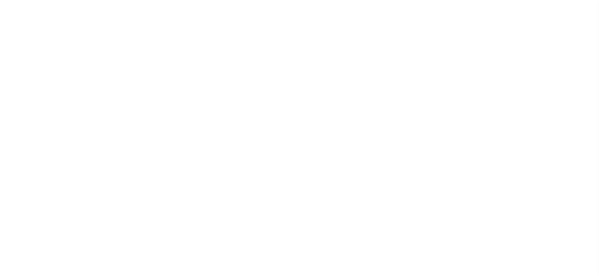
select select "OP2"
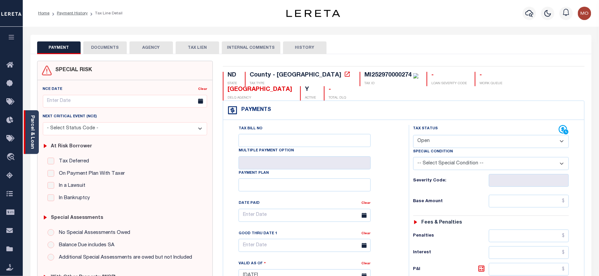
click at [31, 121] on link "Parcel & Loan" at bounding box center [32, 132] width 5 height 34
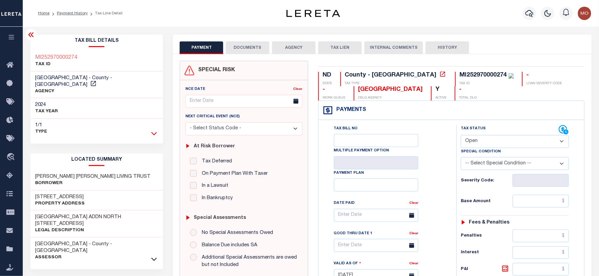
click at [157, 130] on icon at bounding box center [154, 133] width 6 height 7
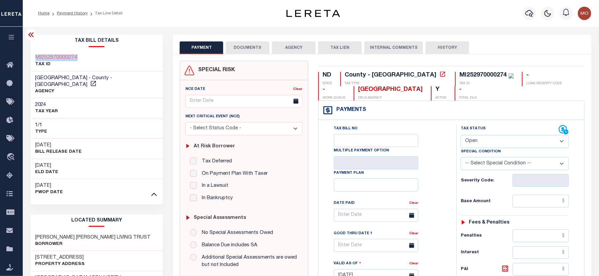
drag, startPoint x: 82, startPoint y: 54, endPoint x: 57, endPoint y: 56, distance: 25.8
click at [31, 55] on div "MI252970000274 TAX ID" at bounding box center [96, 61] width 133 height 20
click at [70, 11] on link "Payment History" at bounding box center [72, 13] width 31 height 4
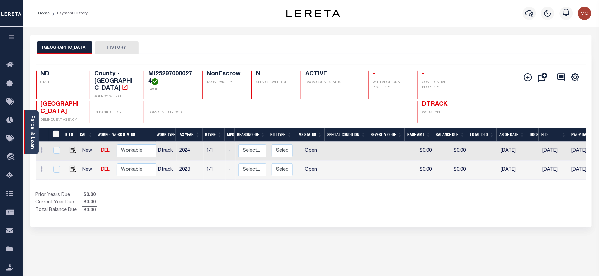
click at [31, 129] on link "Parcel & Loan" at bounding box center [32, 132] width 5 height 34
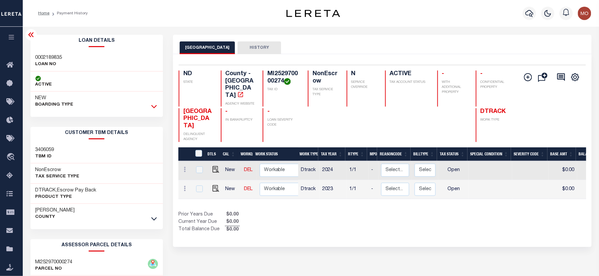
click at [153, 105] on icon at bounding box center [154, 106] width 6 height 7
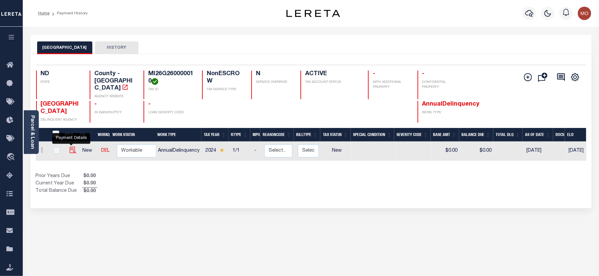
click at [71, 147] on img "" at bounding box center [73, 150] width 7 height 7
checkbox input "true"
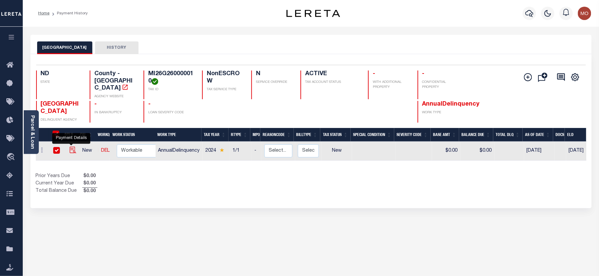
checkbox input "true"
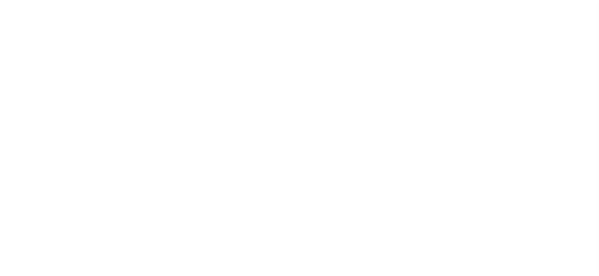
select select "NW2"
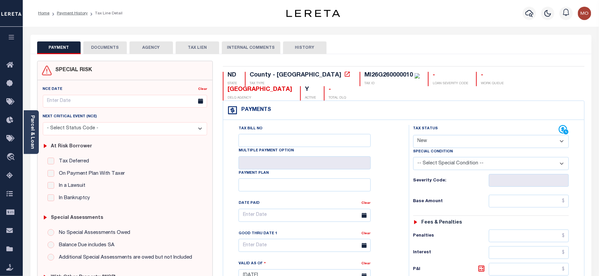
click at [364, 75] on div "MI26G260000010" at bounding box center [388, 75] width 49 height 6
copy div "MI26G260000010"
click at [82, 15] on link "Payment History" at bounding box center [72, 13] width 31 height 4
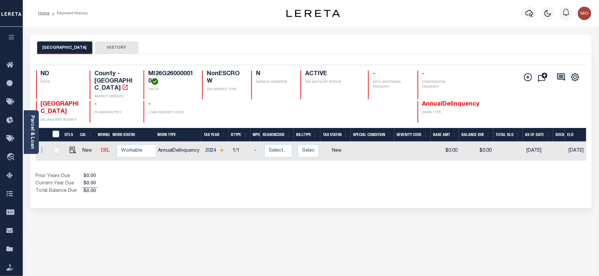
click at [33, 127] on link "Parcel & Loan" at bounding box center [32, 132] width 5 height 34
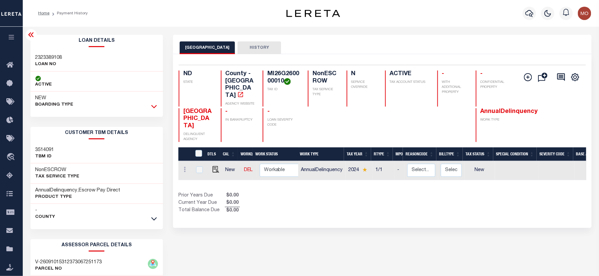
click at [154, 105] on icon at bounding box center [154, 106] width 6 height 7
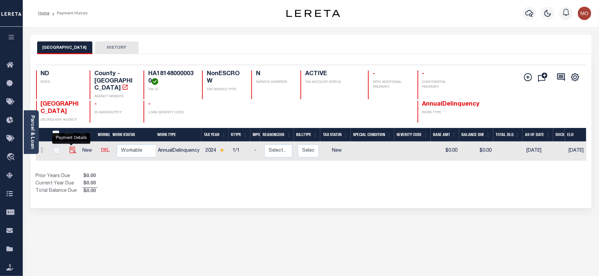
click at [70, 147] on img "" at bounding box center [73, 150] width 7 height 7
checkbox input "true"
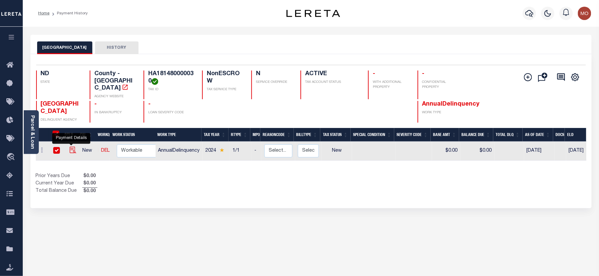
checkbox input "true"
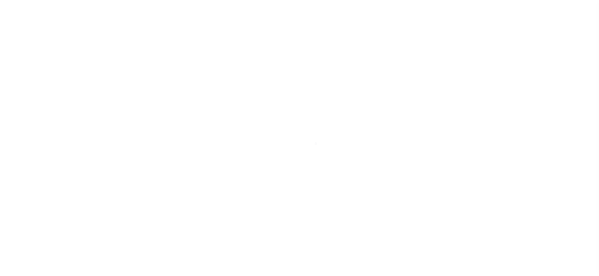
select select "NW2"
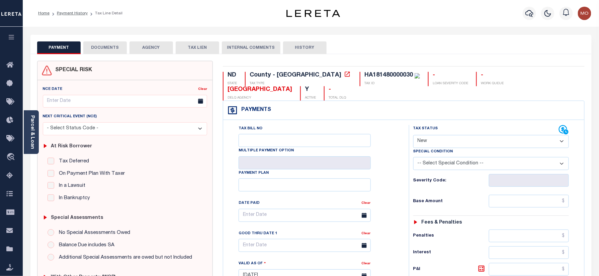
click at [364, 74] on div "HA181480000030" at bounding box center [388, 75] width 49 height 6
copy div "HA181480000030"
click at [241, 13] on div "Home Payment History Tax Line Detail" at bounding box center [150, 13] width 234 height 14
click at [529, 11] on icon "button" at bounding box center [529, 13] width 8 height 7
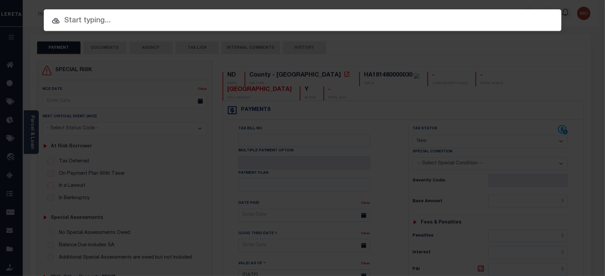
click at [116, 20] on input "text" at bounding box center [303, 21] width 518 height 12
paste input "4836429101"
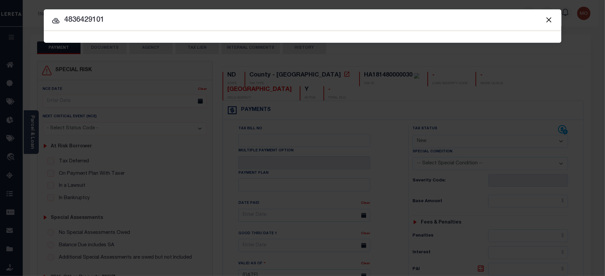
type input "4836429101"
